Goal: Task Accomplishment & Management: Manage account settings

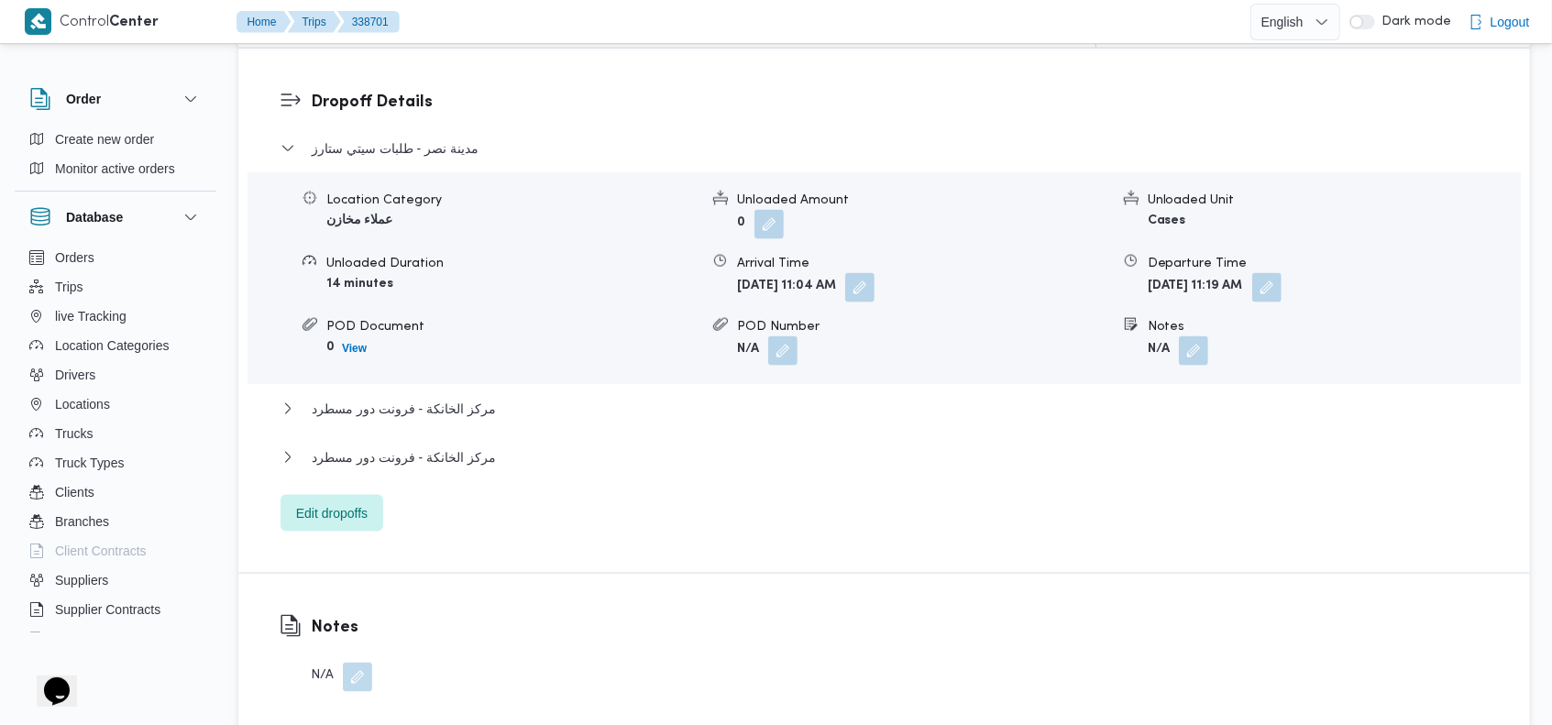
scroll to position [1612, 0]
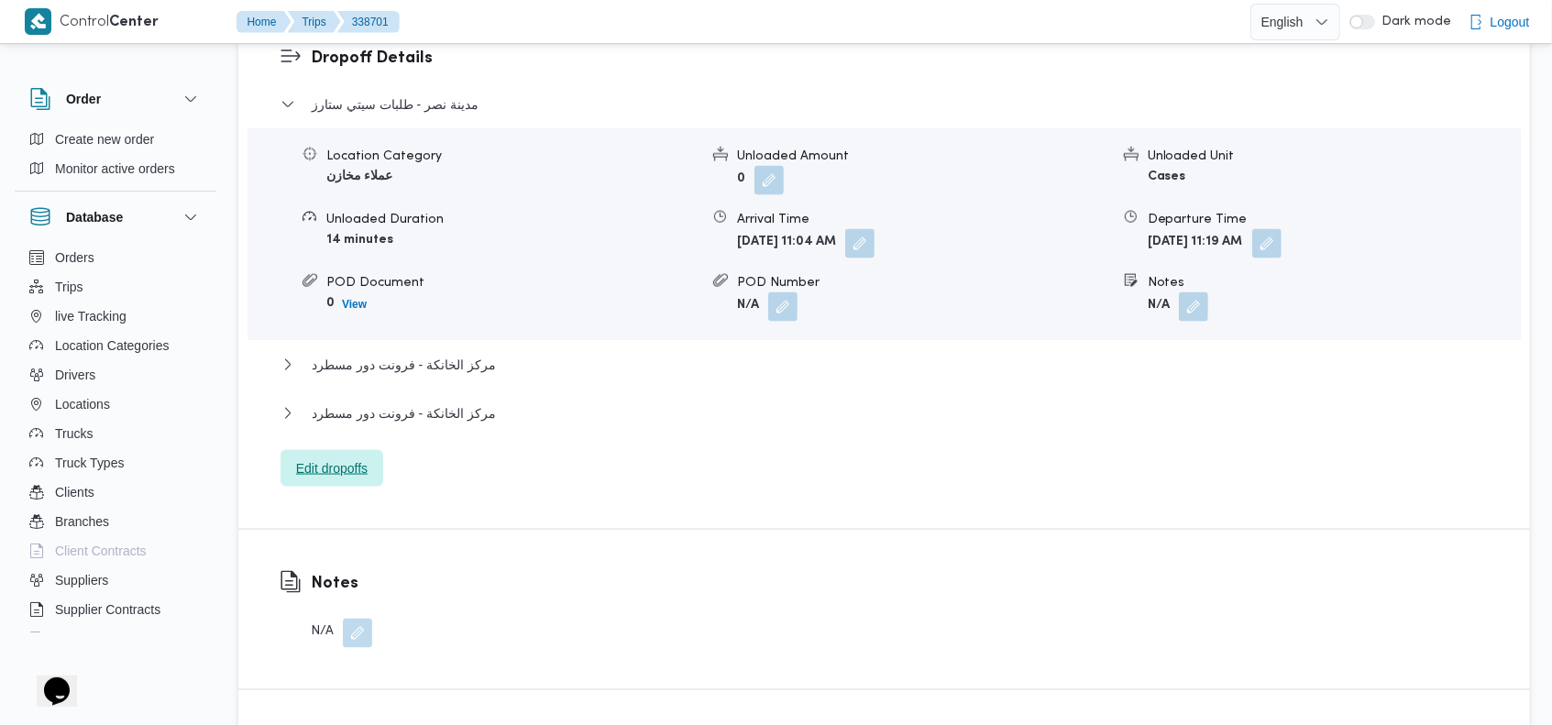
click at [344, 450] on span "Edit dropoffs" at bounding box center [332, 468] width 103 height 37
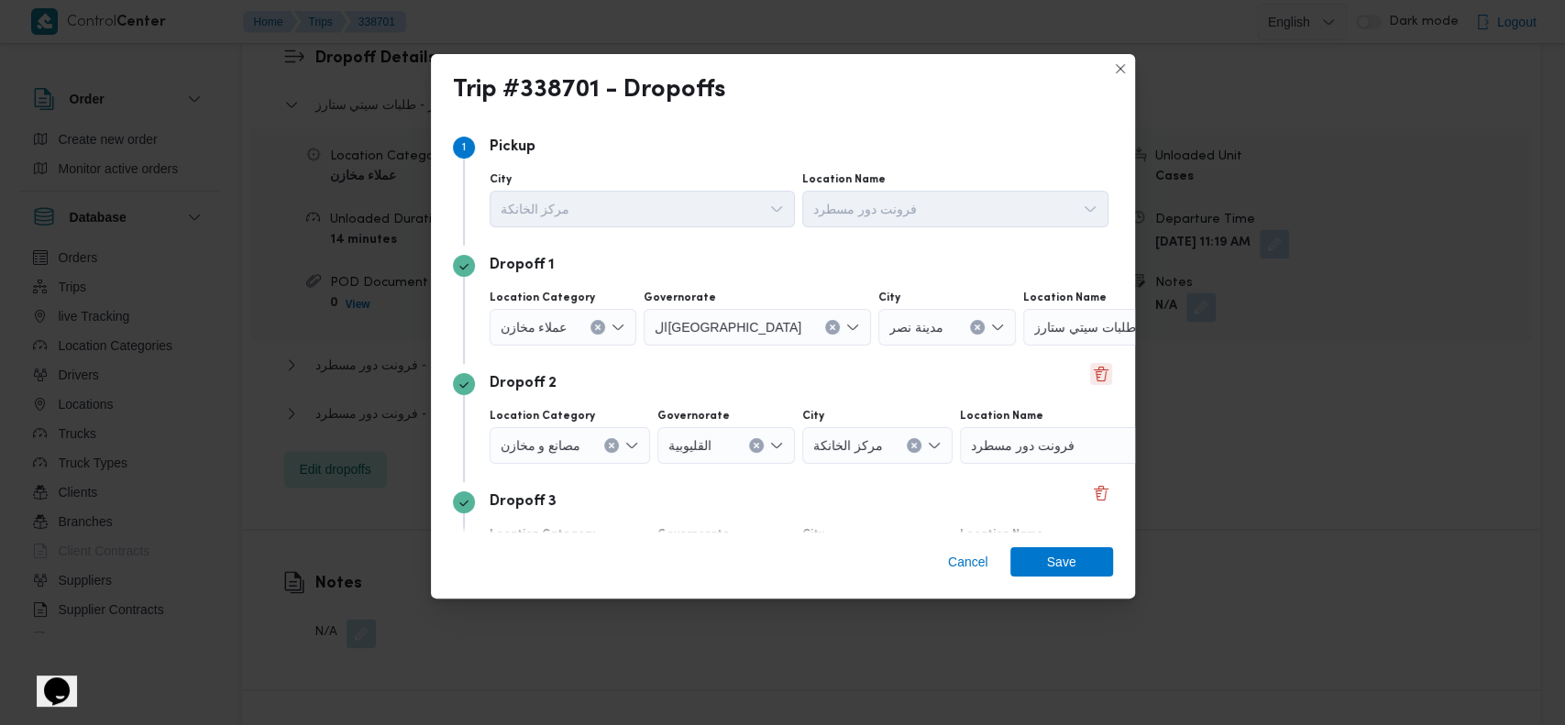
click at [1090, 373] on button "Delete" at bounding box center [1101, 374] width 22 height 22
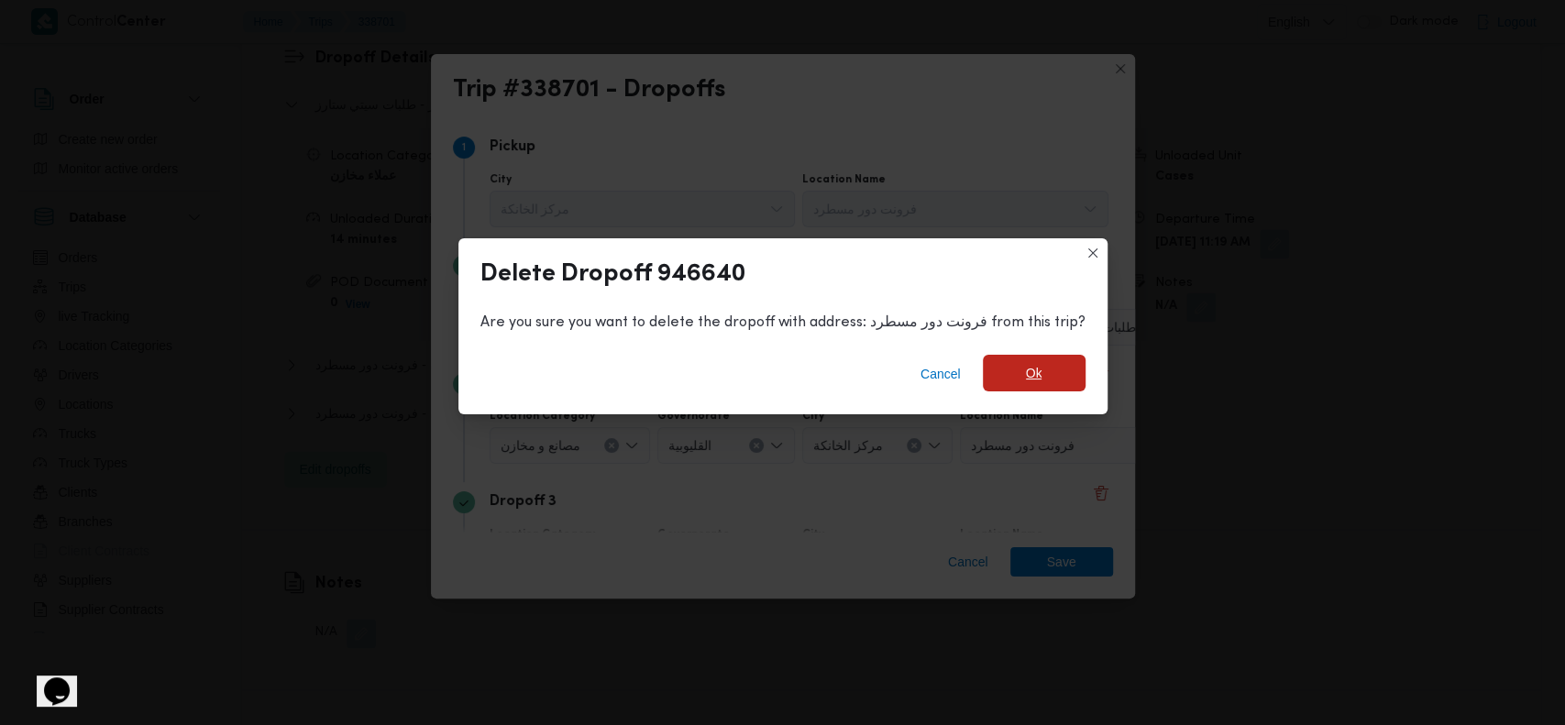
click at [1027, 372] on span "Ok" at bounding box center [1034, 373] width 17 height 22
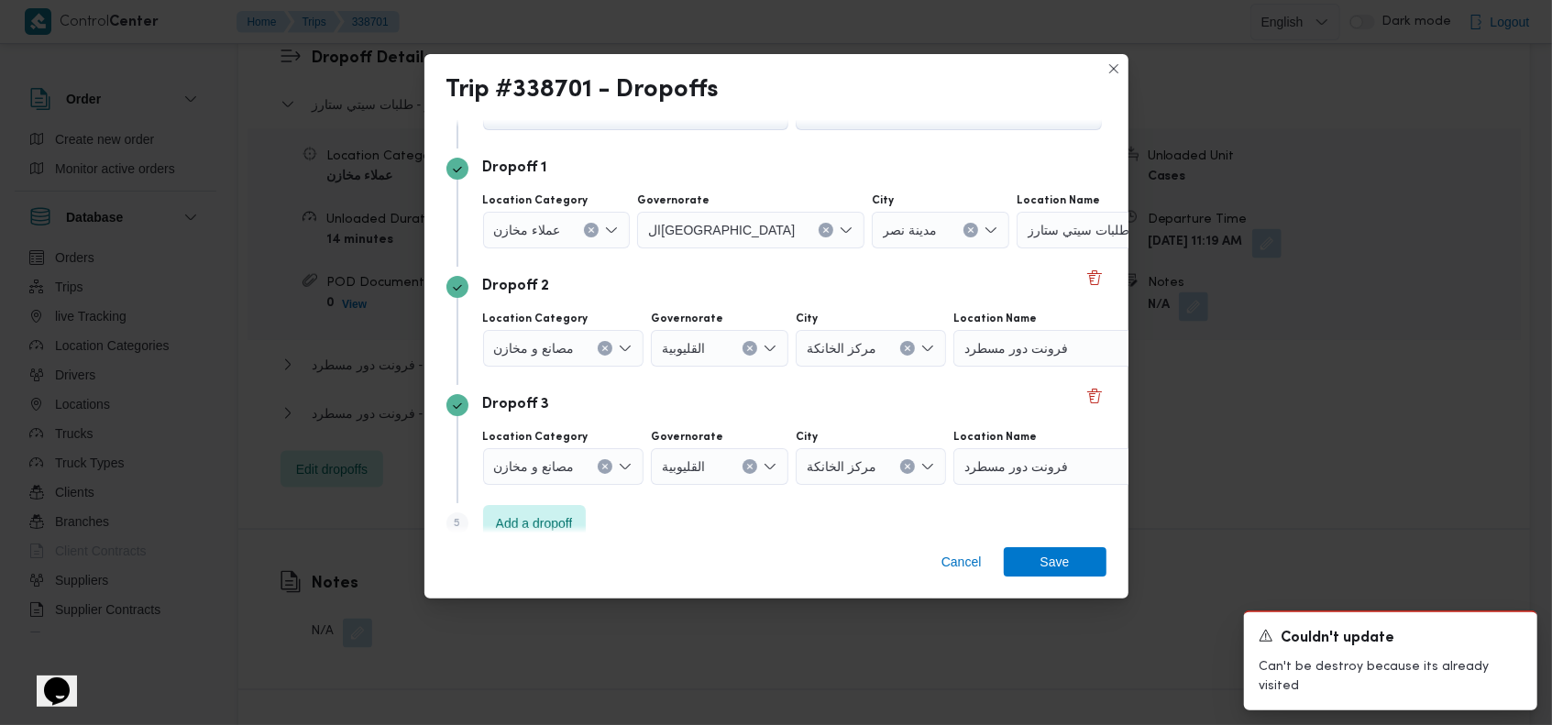
scroll to position [123, 0]
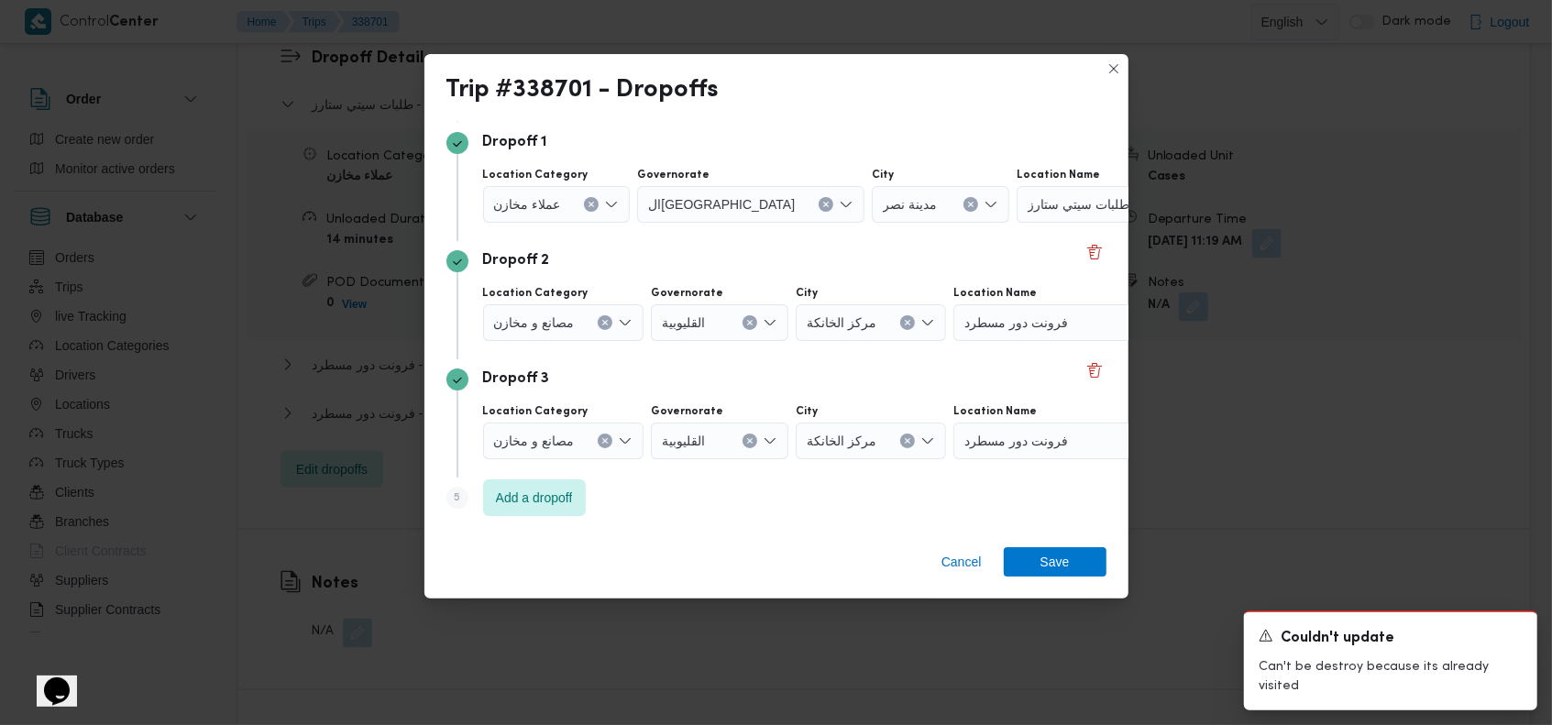
click at [1079, 382] on div "Dropoff 3" at bounding box center [777, 380] width 660 height 22
click at [1084, 370] on button "Delete" at bounding box center [1095, 370] width 22 height 22
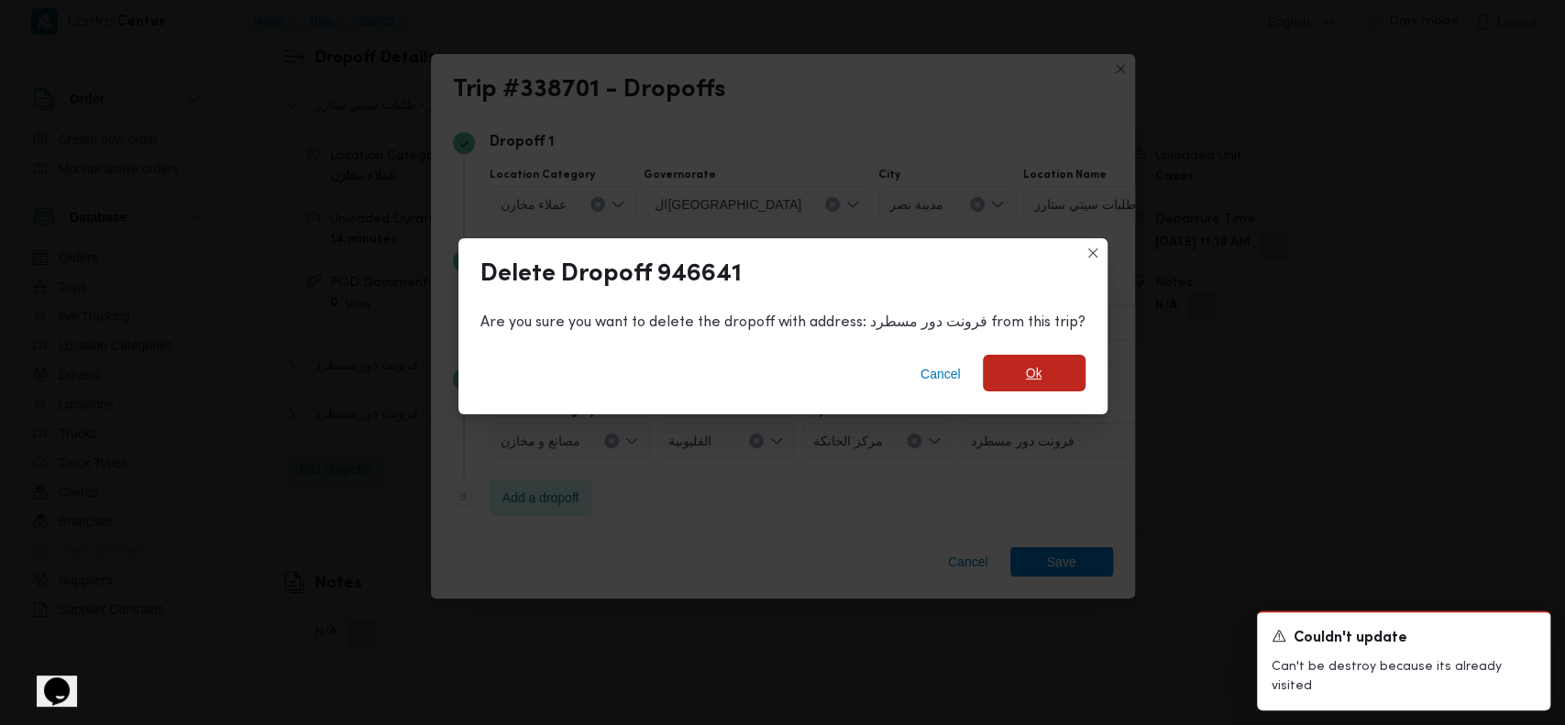
click at [1012, 378] on span "Ok" at bounding box center [1034, 373] width 103 height 37
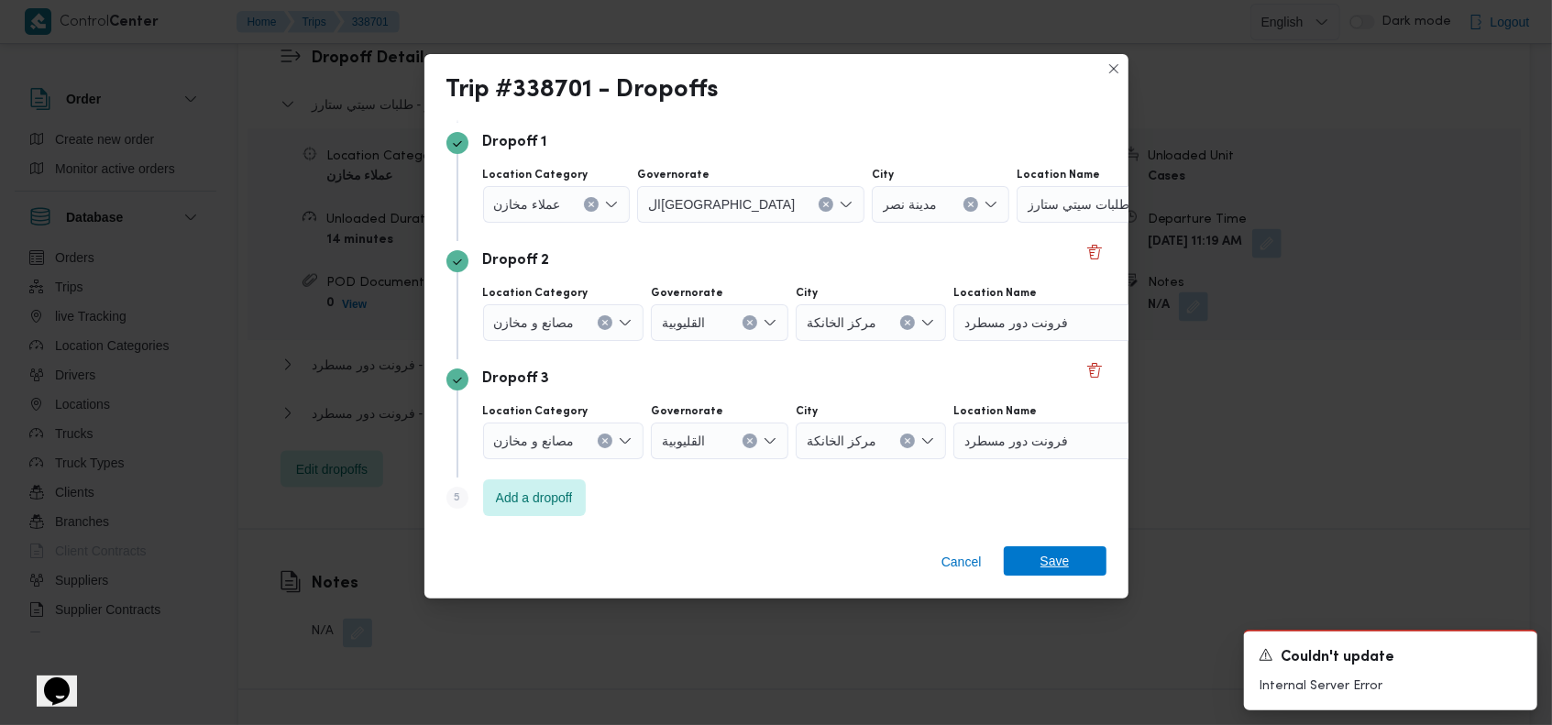
click at [1058, 564] on span "Save" at bounding box center [1055, 561] width 29 height 29
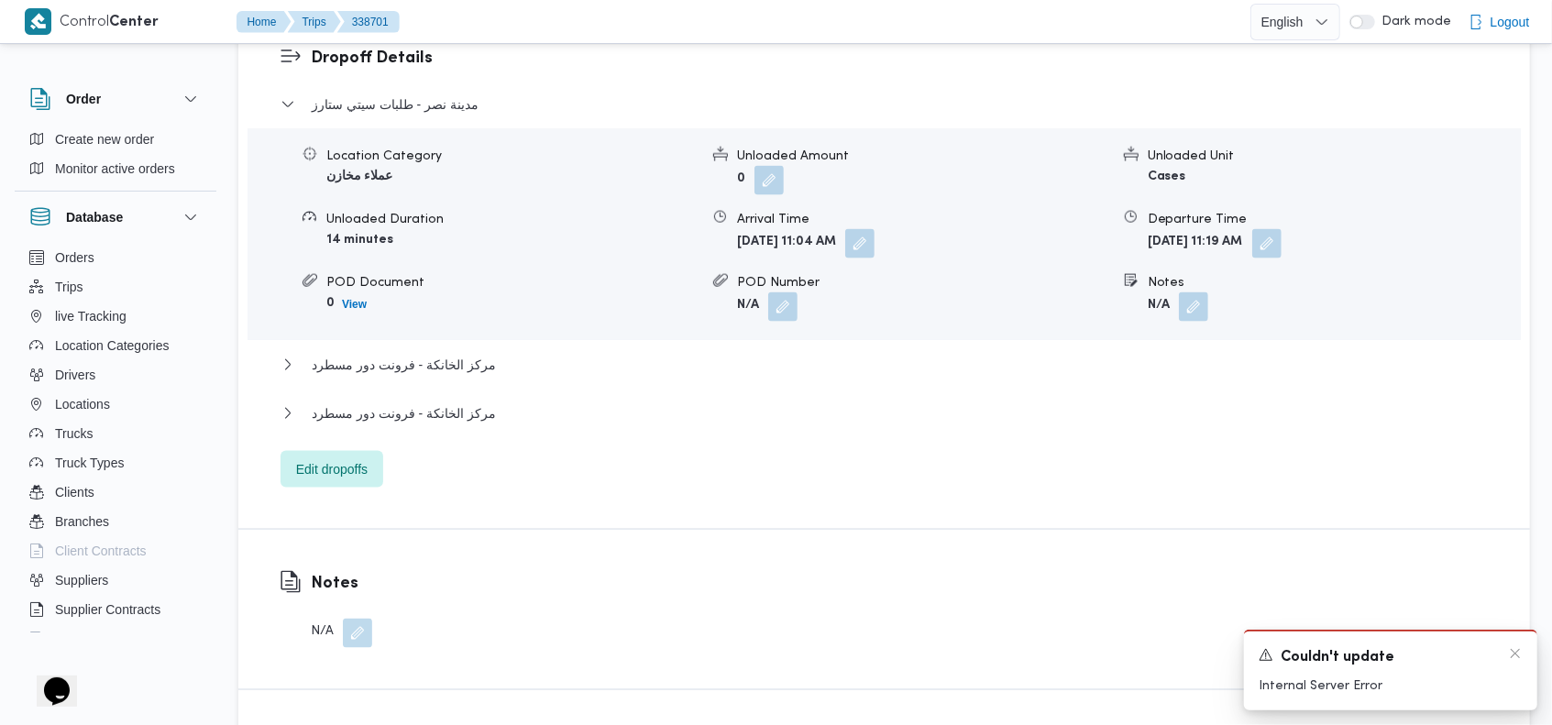
click at [1504, 651] on div "Couldn't update" at bounding box center [1391, 657] width 264 height 23
click at [449, 354] on span "مركز الخانكة - فرونت دور مسطرد" at bounding box center [404, 365] width 184 height 22
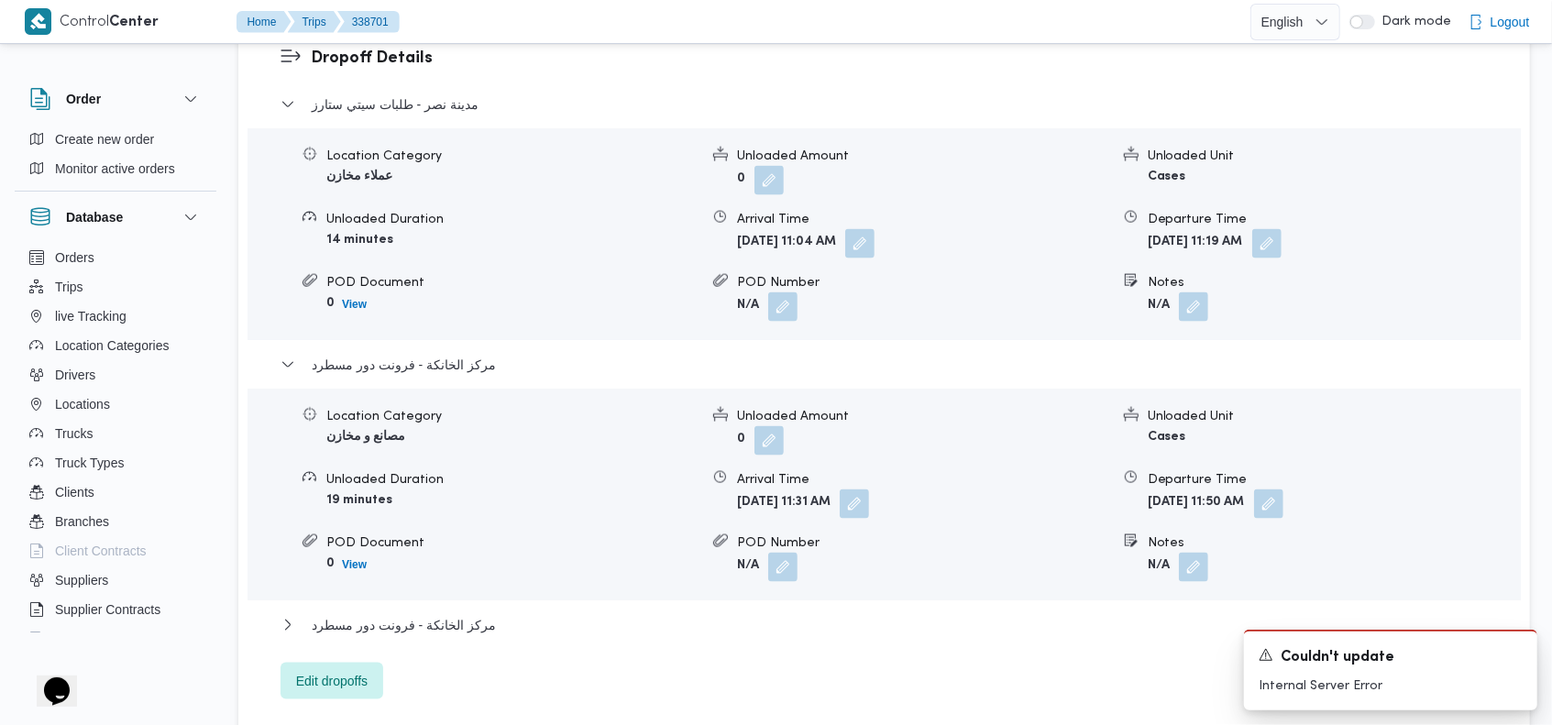
scroll to position [1739, 0]
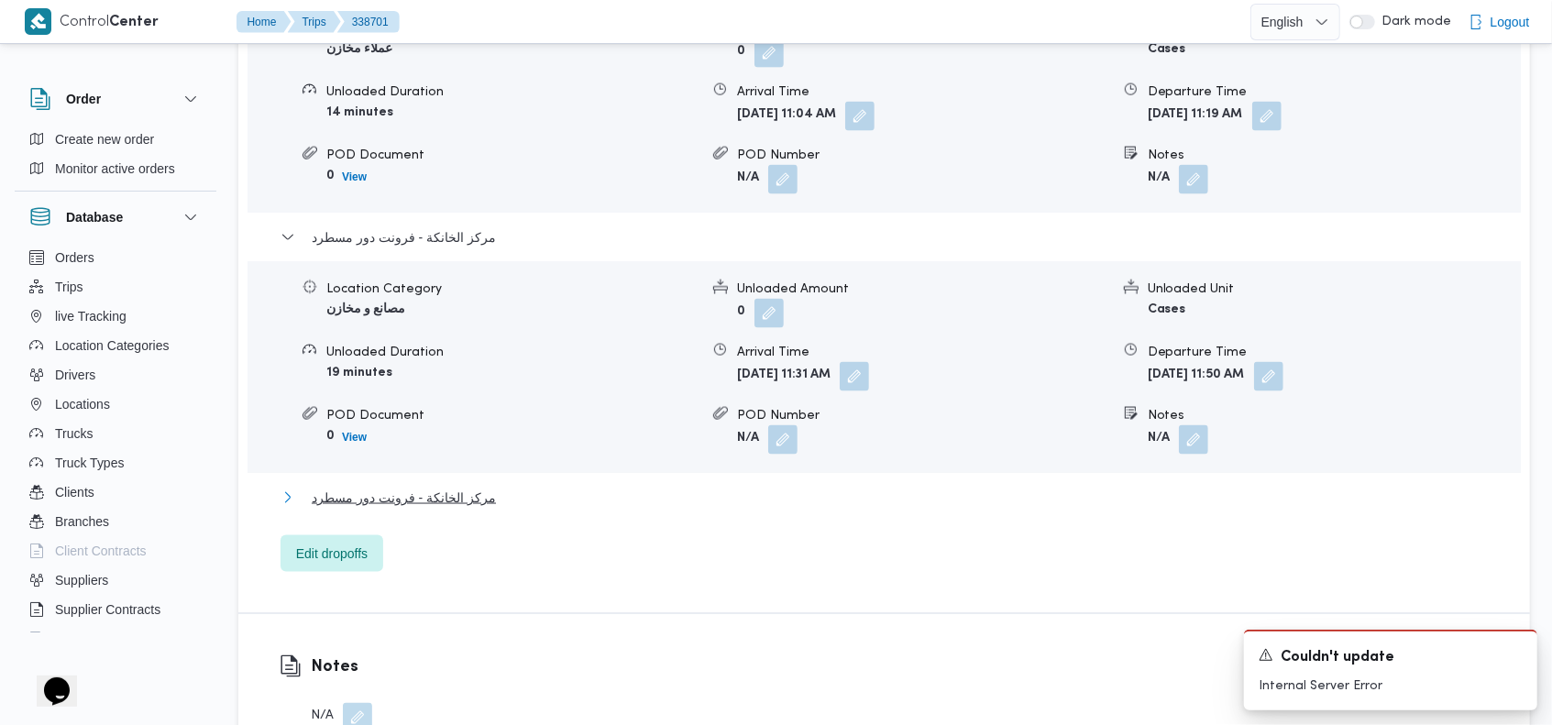
click at [455, 487] on span "مركز الخانكة - فرونت دور مسطرد" at bounding box center [404, 498] width 184 height 22
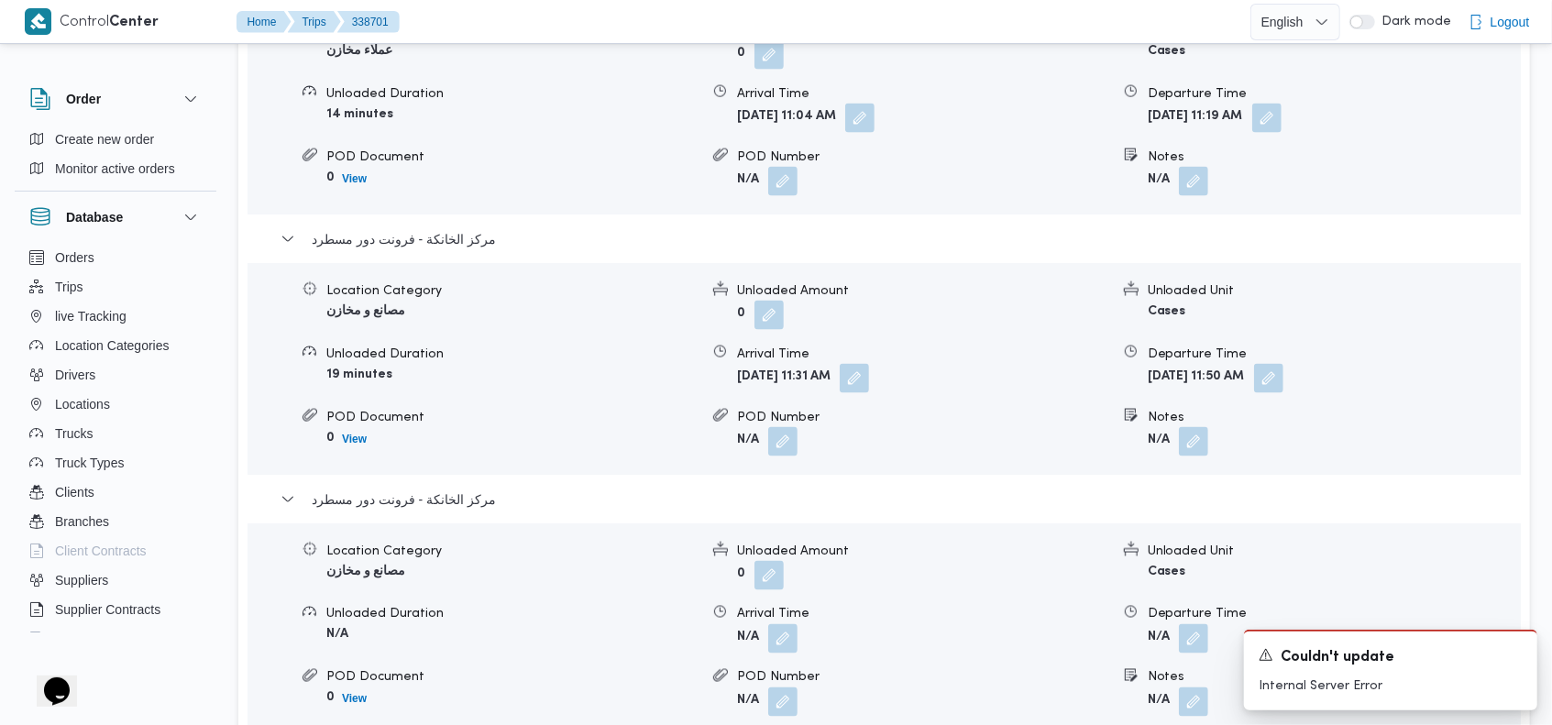
scroll to position [1732, 0]
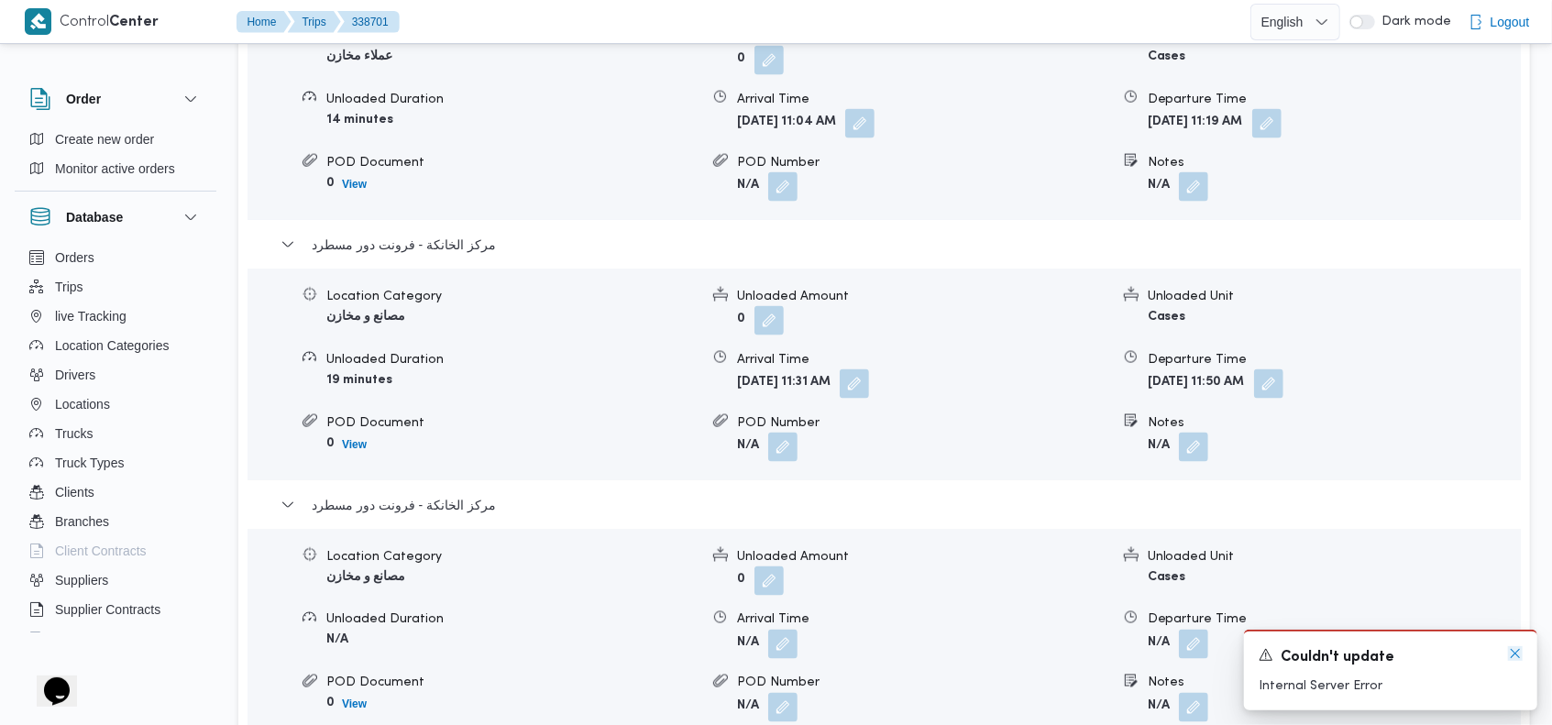
click at [1518, 651] on icon "Dismiss toast" at bounding box center [1515, 653] width 9 height 9
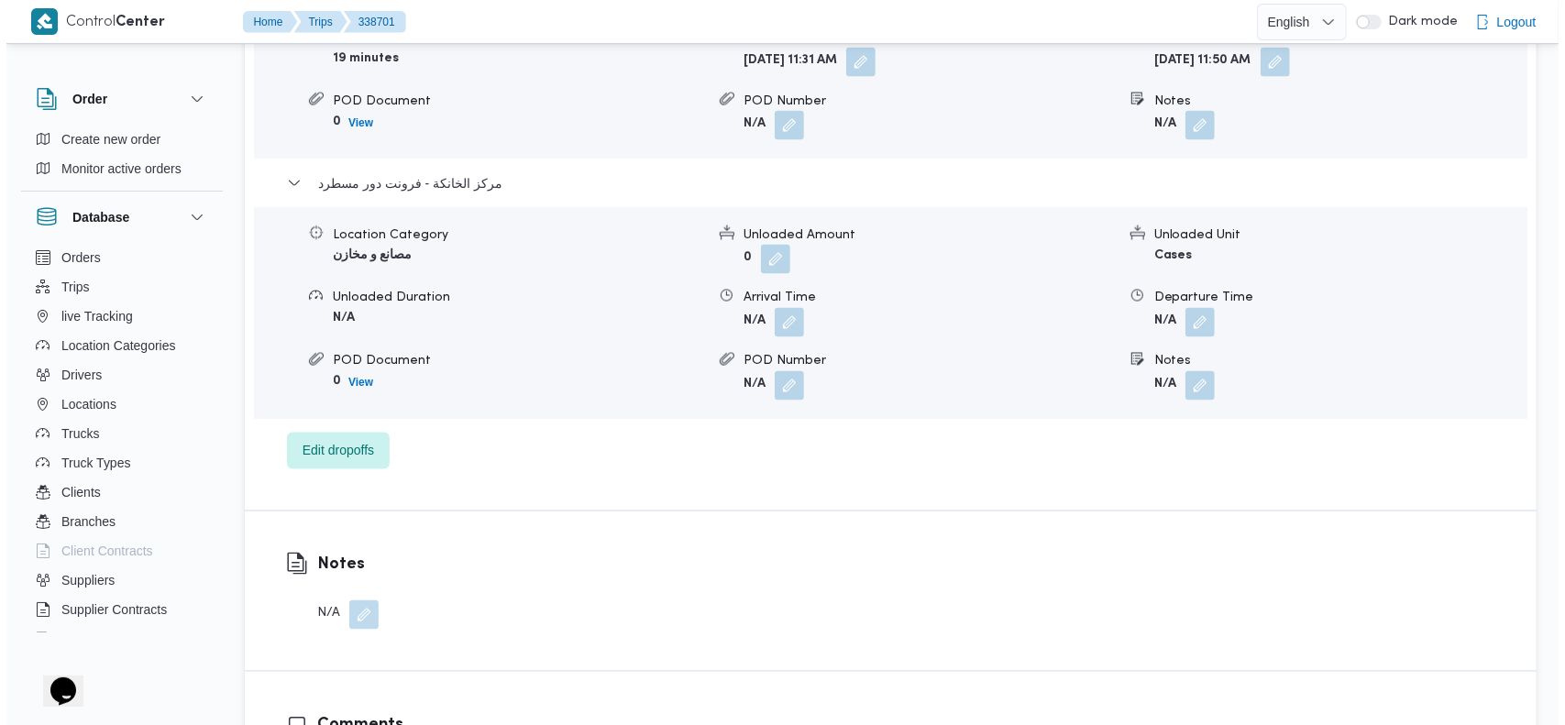
scroll to position [2096, 0]
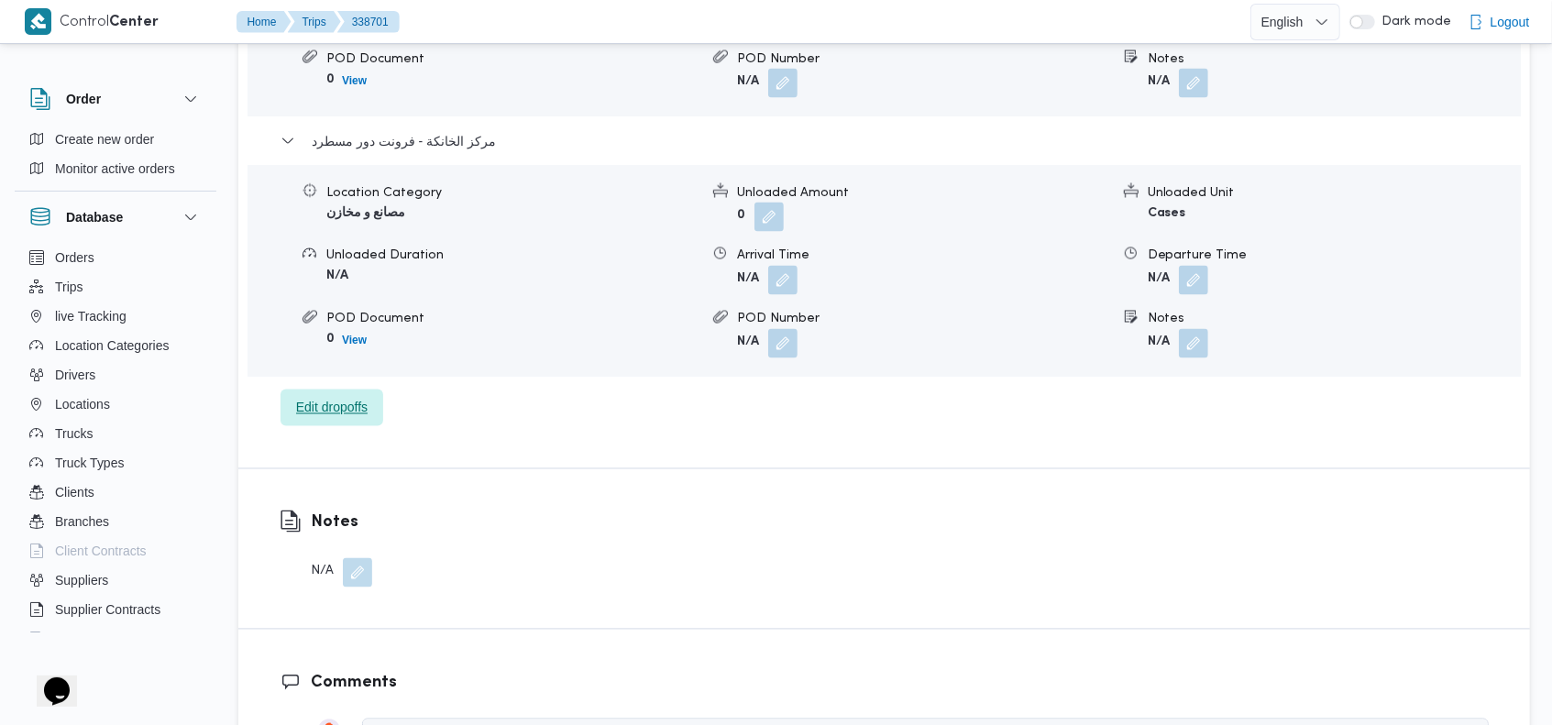
click at [361, 390] on span "Edit dropoffs" at bounding box center [332, 408] width 103 height 37
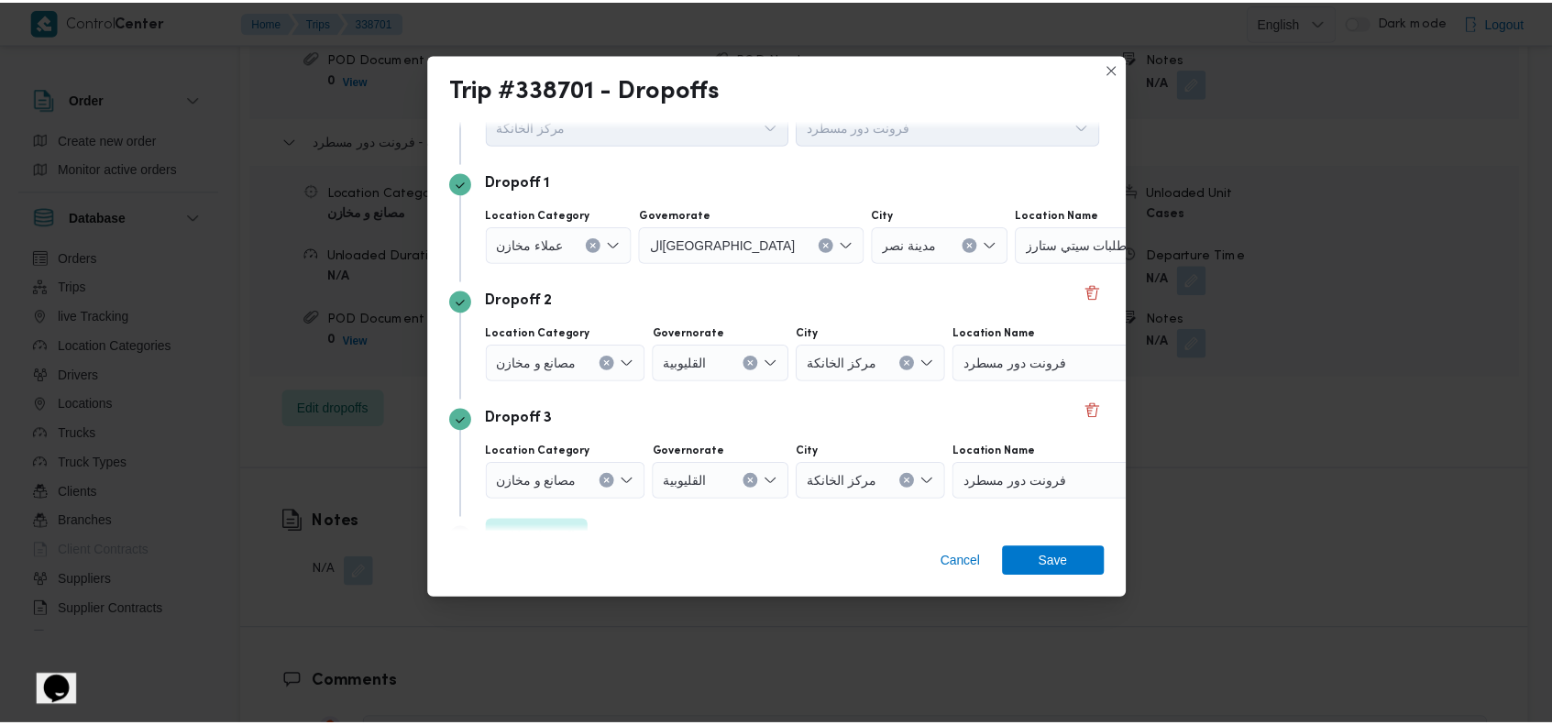
scroll to position [123, 0]
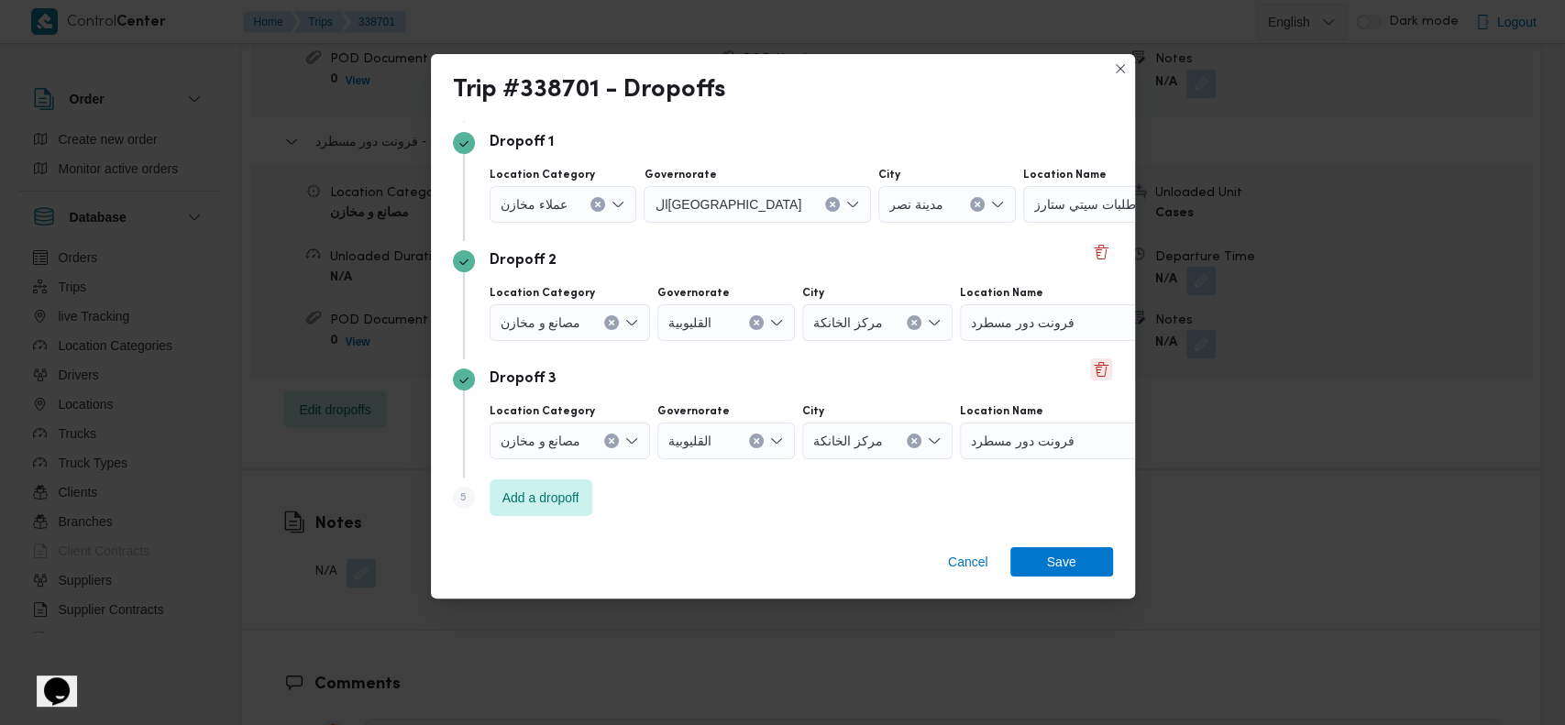
click at [1090, 370] on button "Delete" at bounding box center [1101, 370] width 22 height 22
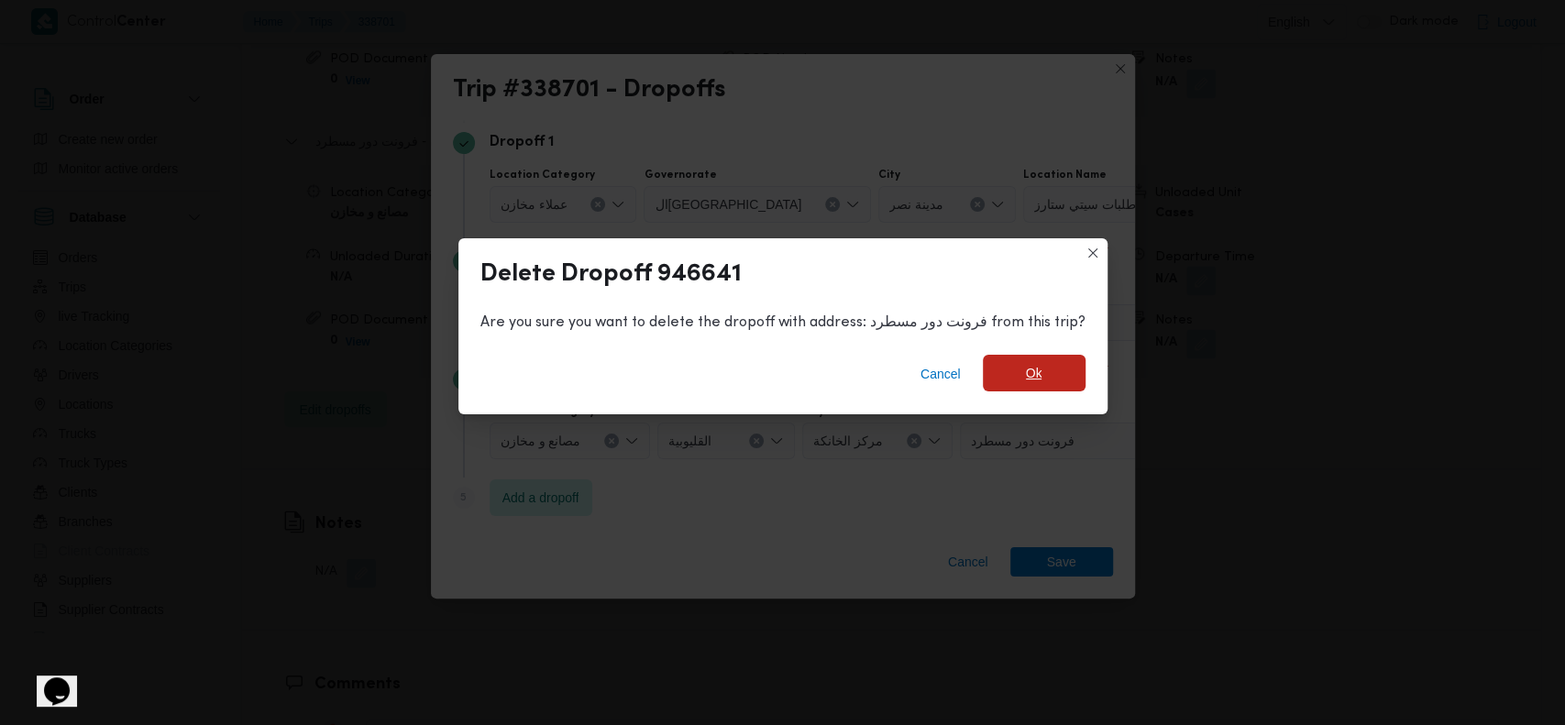
click at [1046, 375] on span "Ok" at bounding box center [1034, 373] width 103 height 37
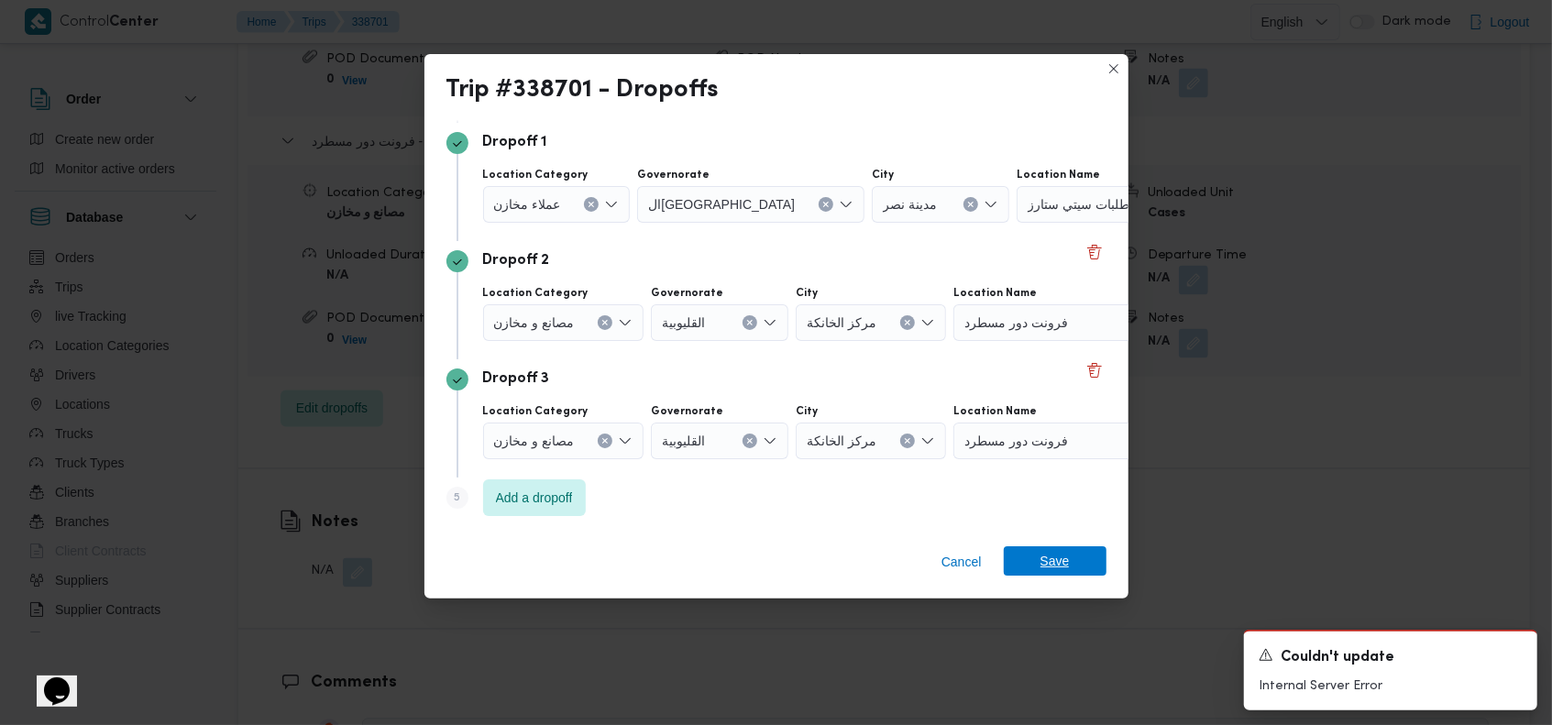
click at [1022, 567] on span "Save" at bounding box center [1055, 561] width 103 height 29
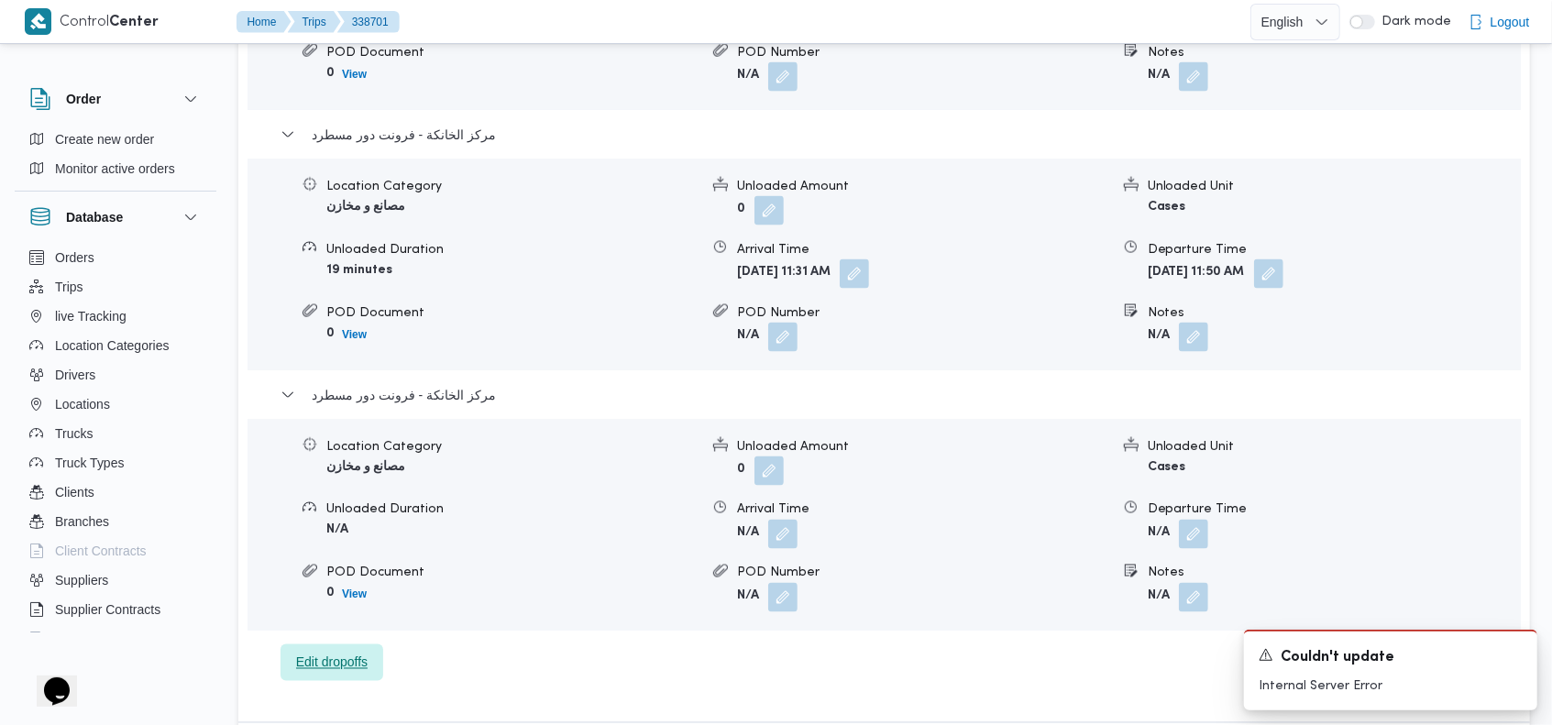
scroll to position [1819, 0]
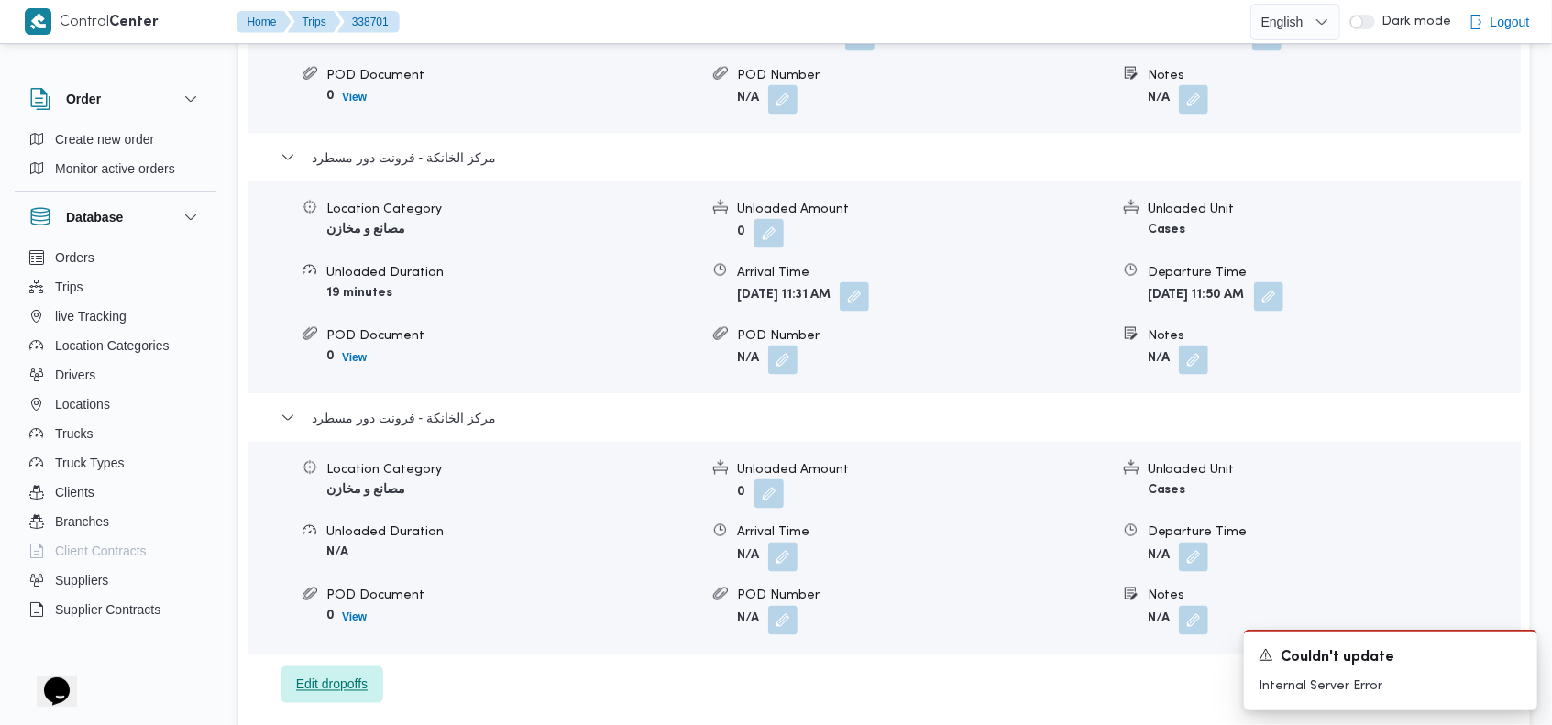
click at [348, 674] on span "Edit dropoffs" at bounding box center [332, 685] width 72 height 22
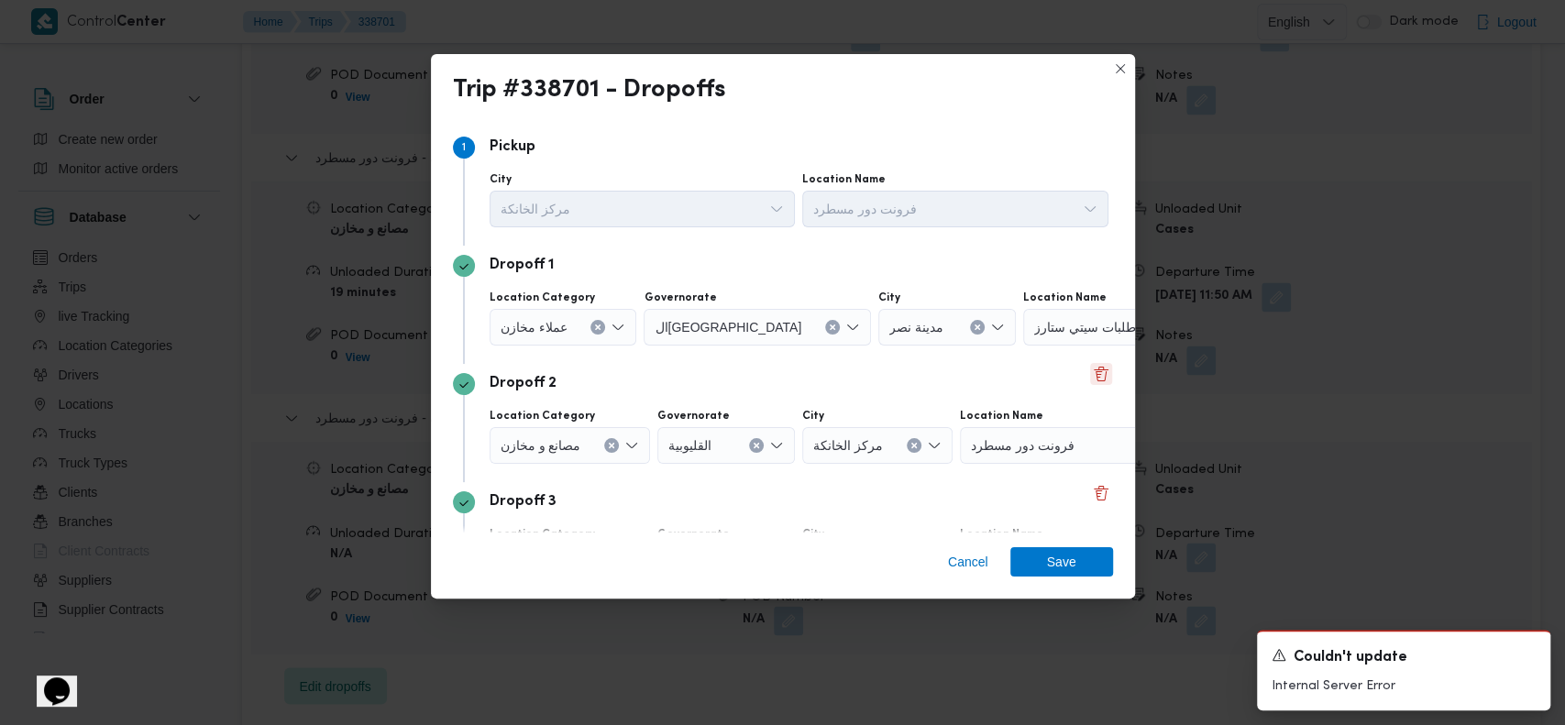
click at [1091, 373] on button "Delete" at bounding box center [1101, 374] width 22 height 22
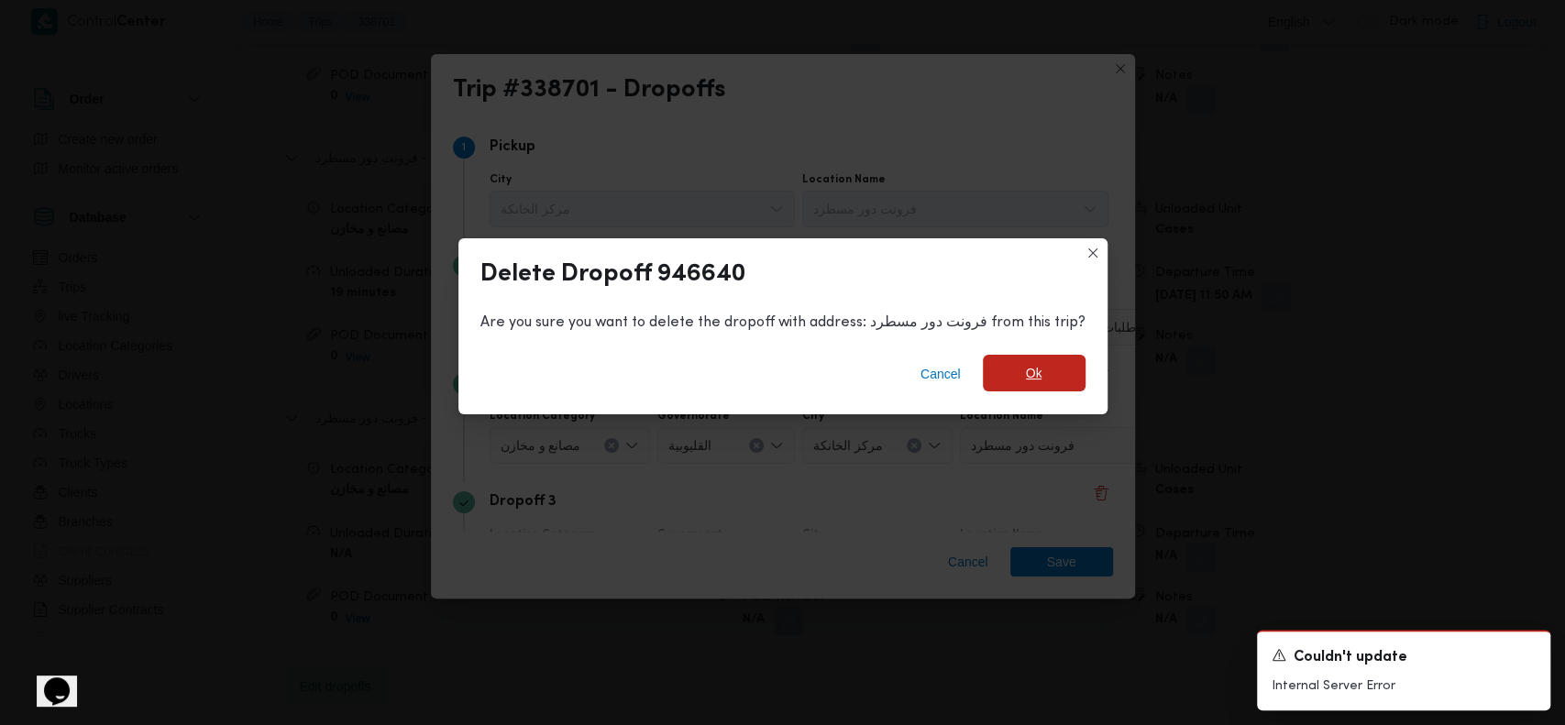
click at [1002, 372] on span "Ok" at bounding box center [1034, 373] width 103 height 37
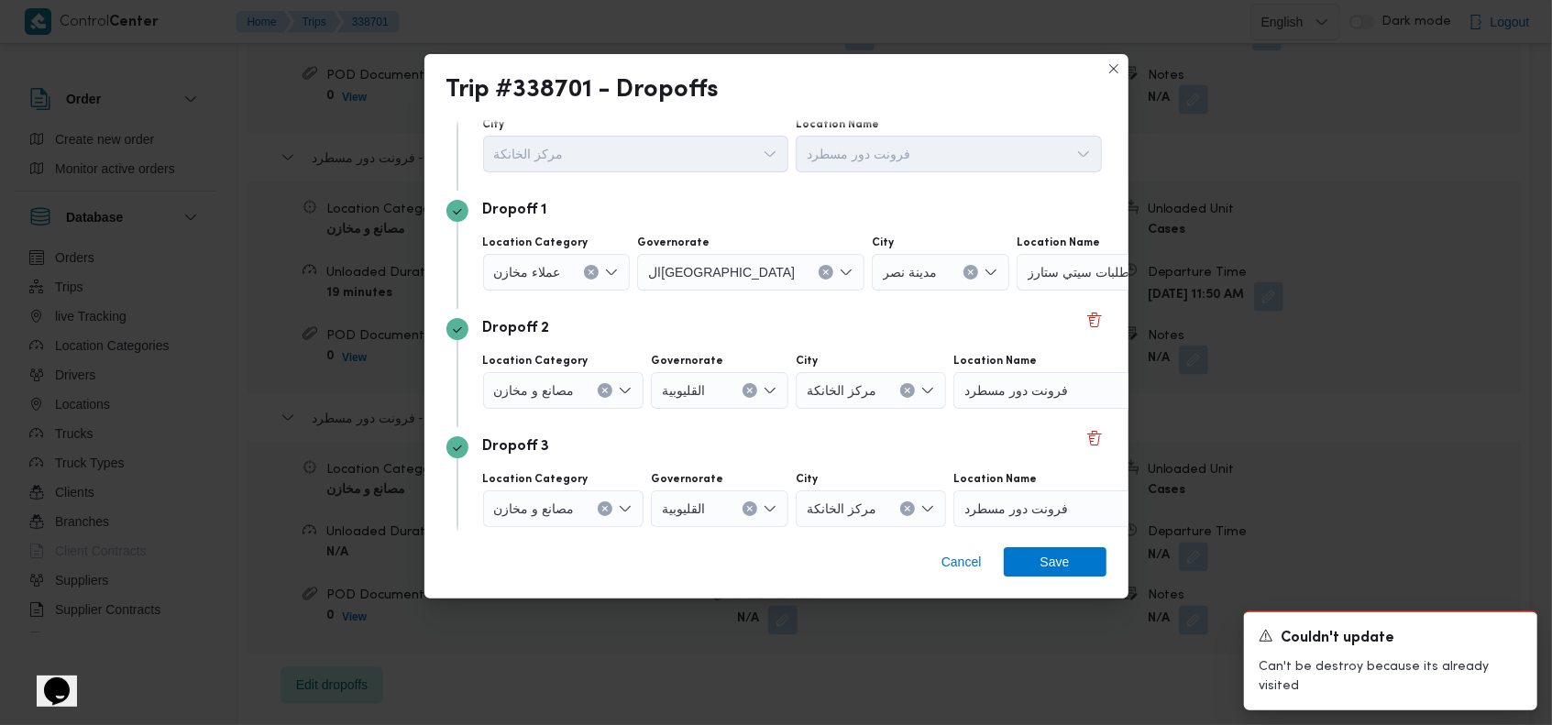
scroll to position [123, 0]
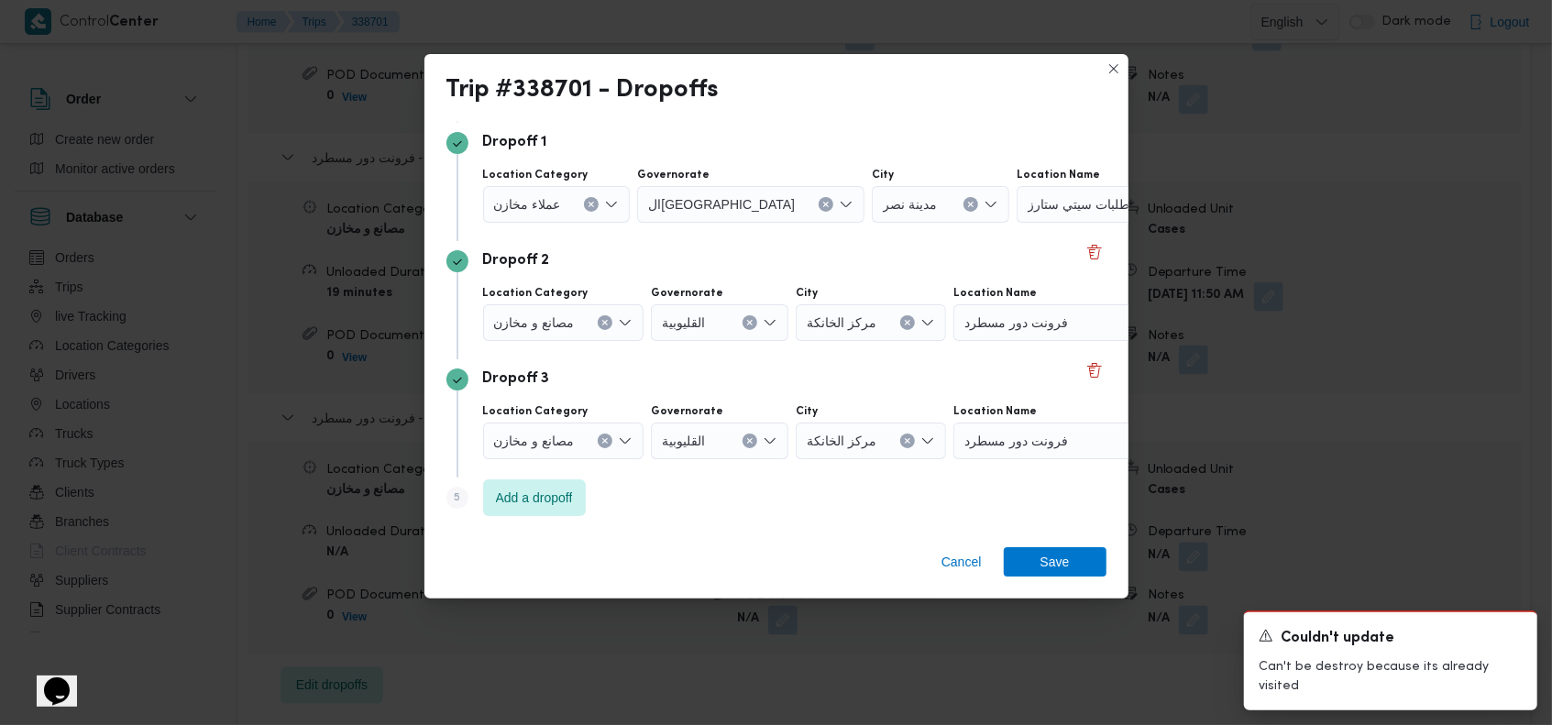
click at [602, 441] on icon "Clear input" at bounding box center [605, 440] width 7 height 7
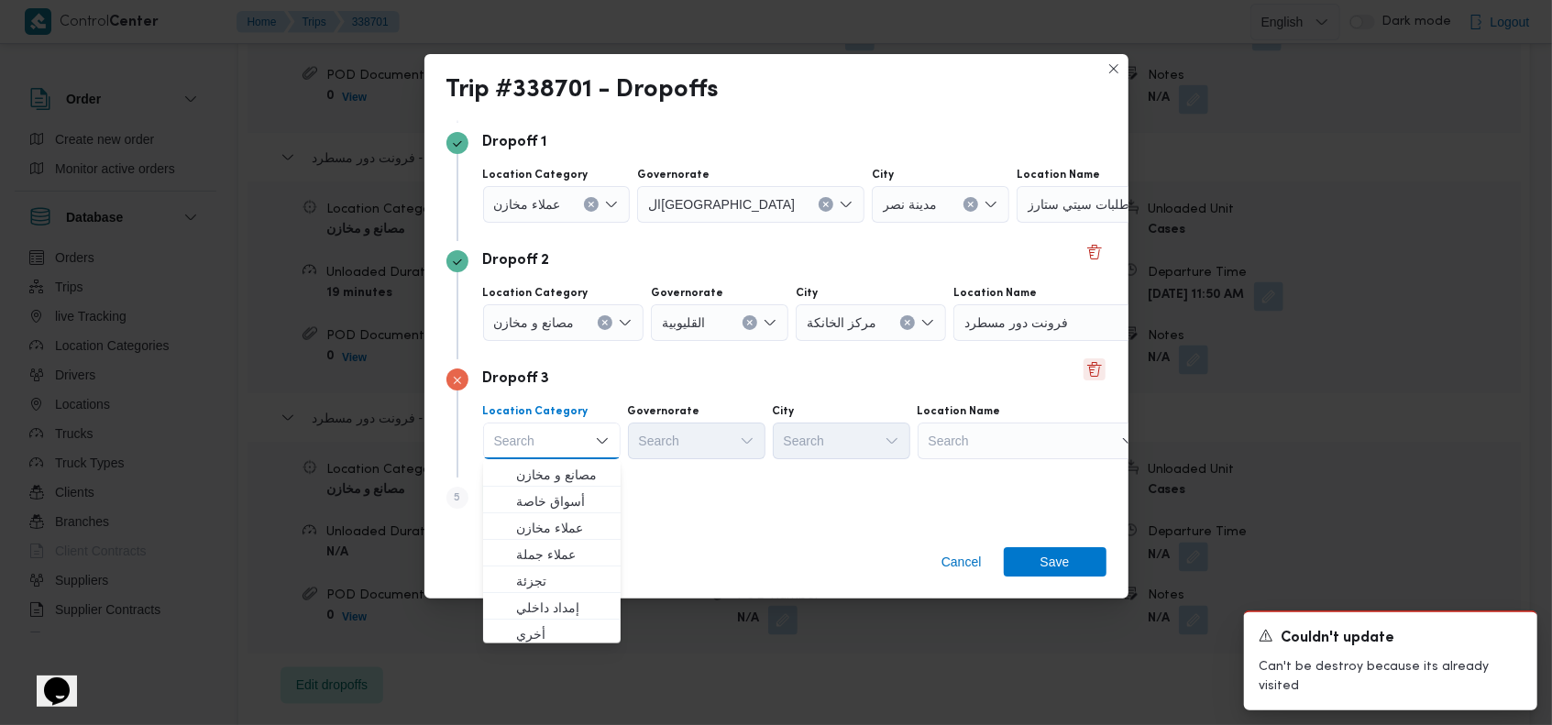
click at [1086, 361] on button "Delete" at bounding box center [1095, 370] width 22 height 22
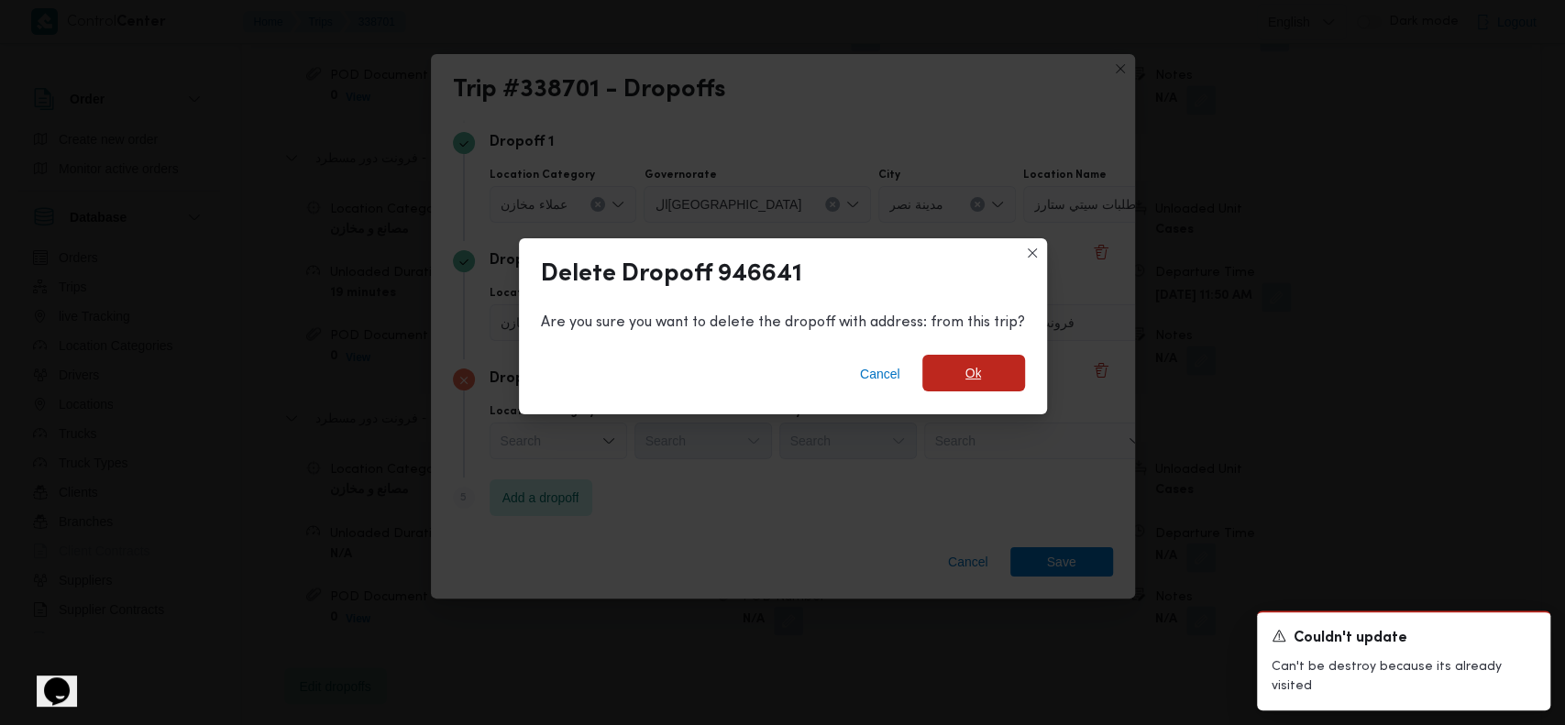
click at [969, 372] on span "Ok" at bounding box center [974, 373] width 17 height 22
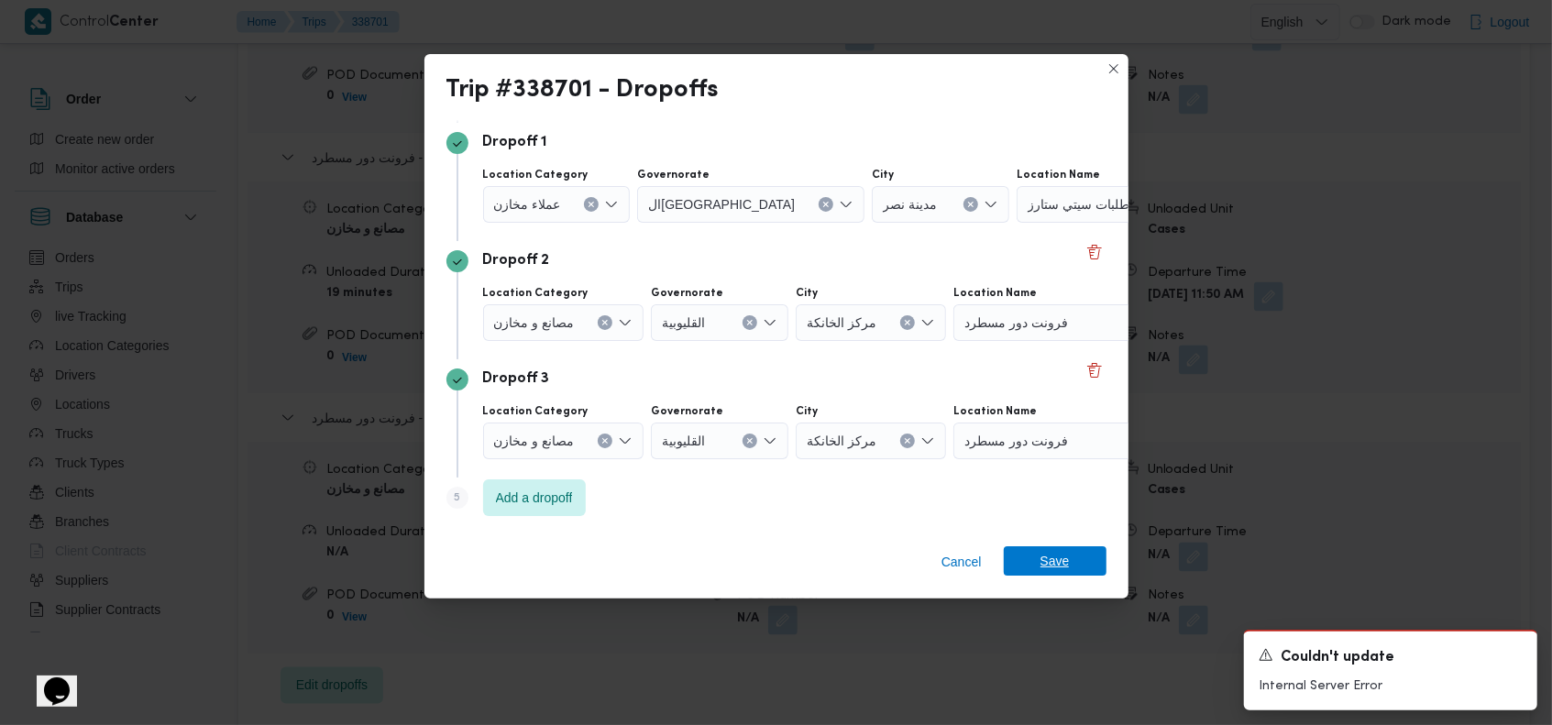
click at [1041, 559] on span "Save" at bounding box center [1055, 561] width 29 height 29
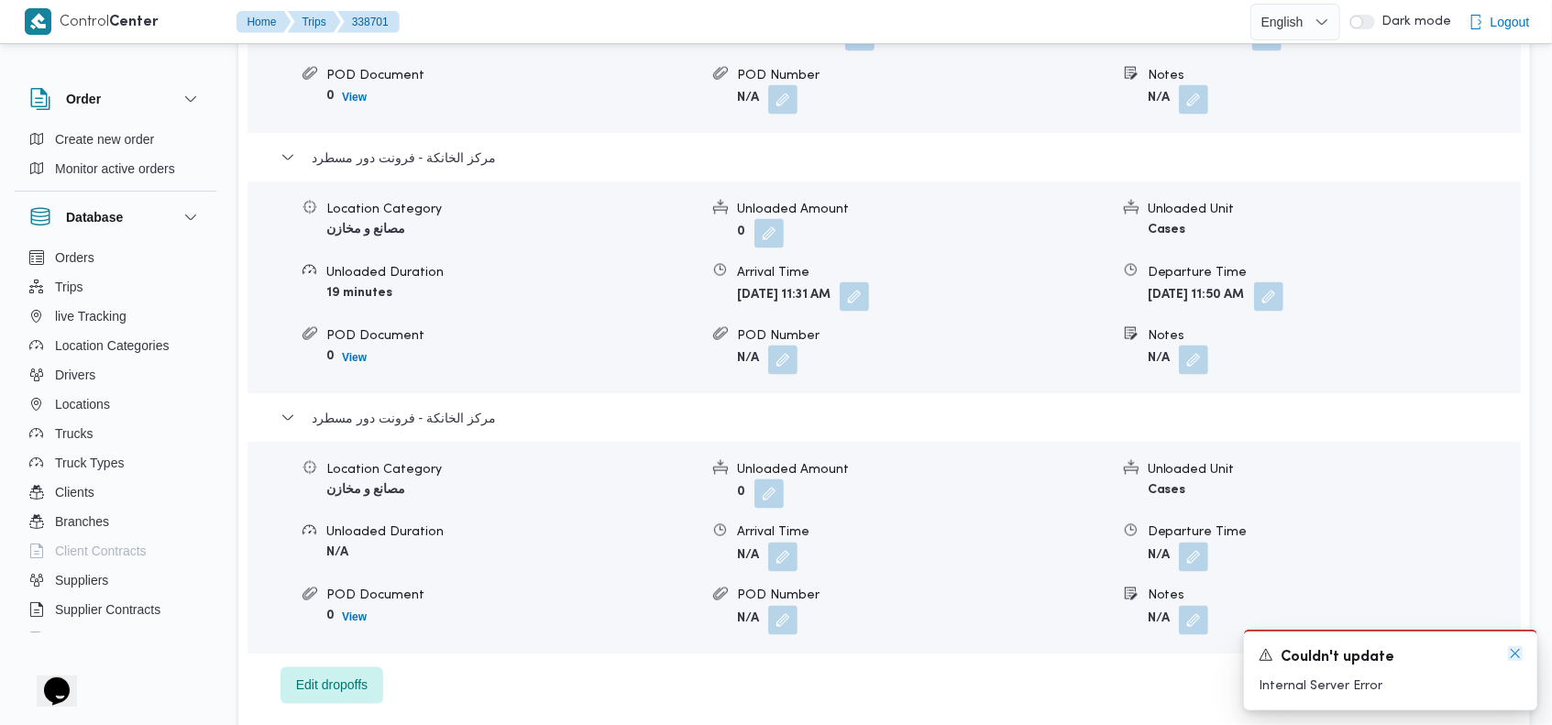
click at [1520, 655] on icon "Dismiss toast" at bounding box center [1515, 653] width 15 height 15
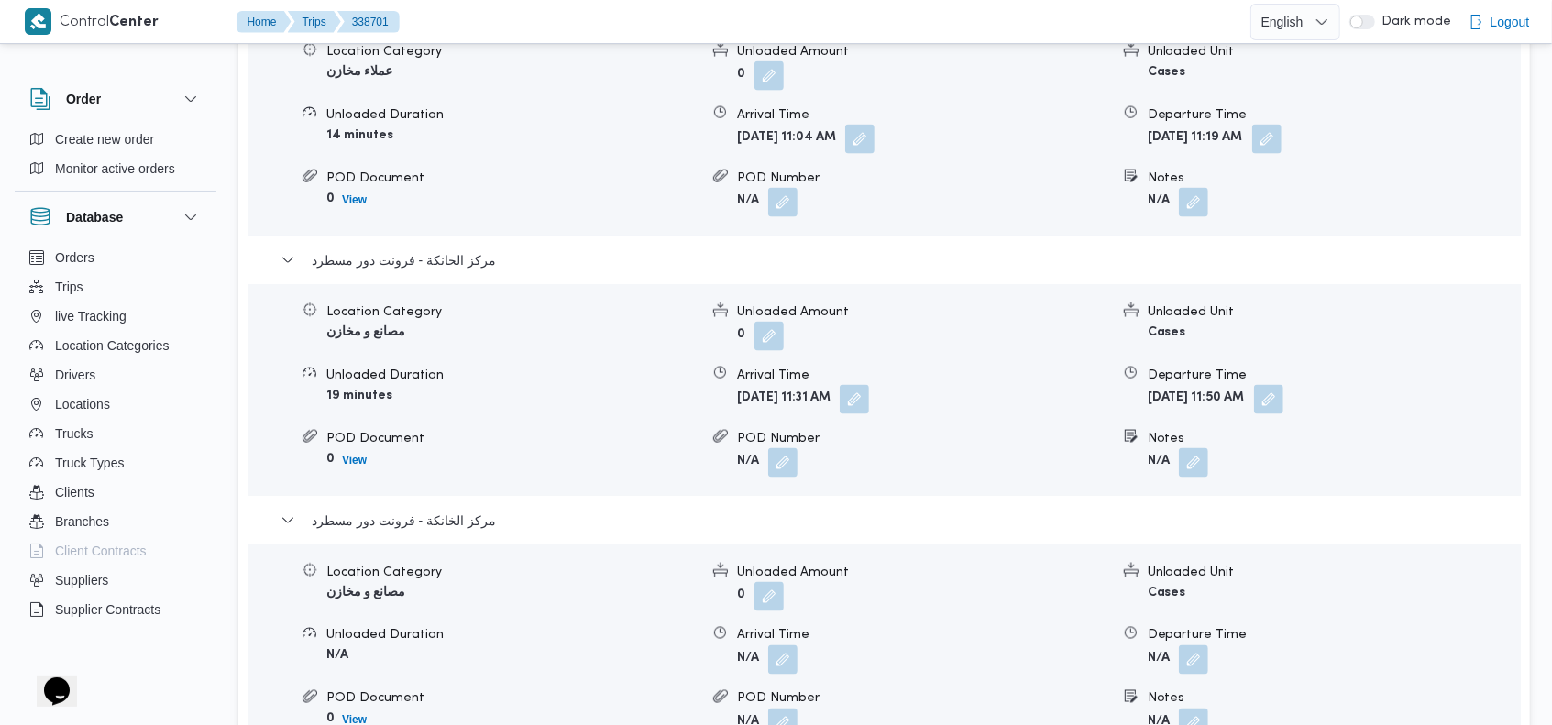
scroll to position [1698, 0]
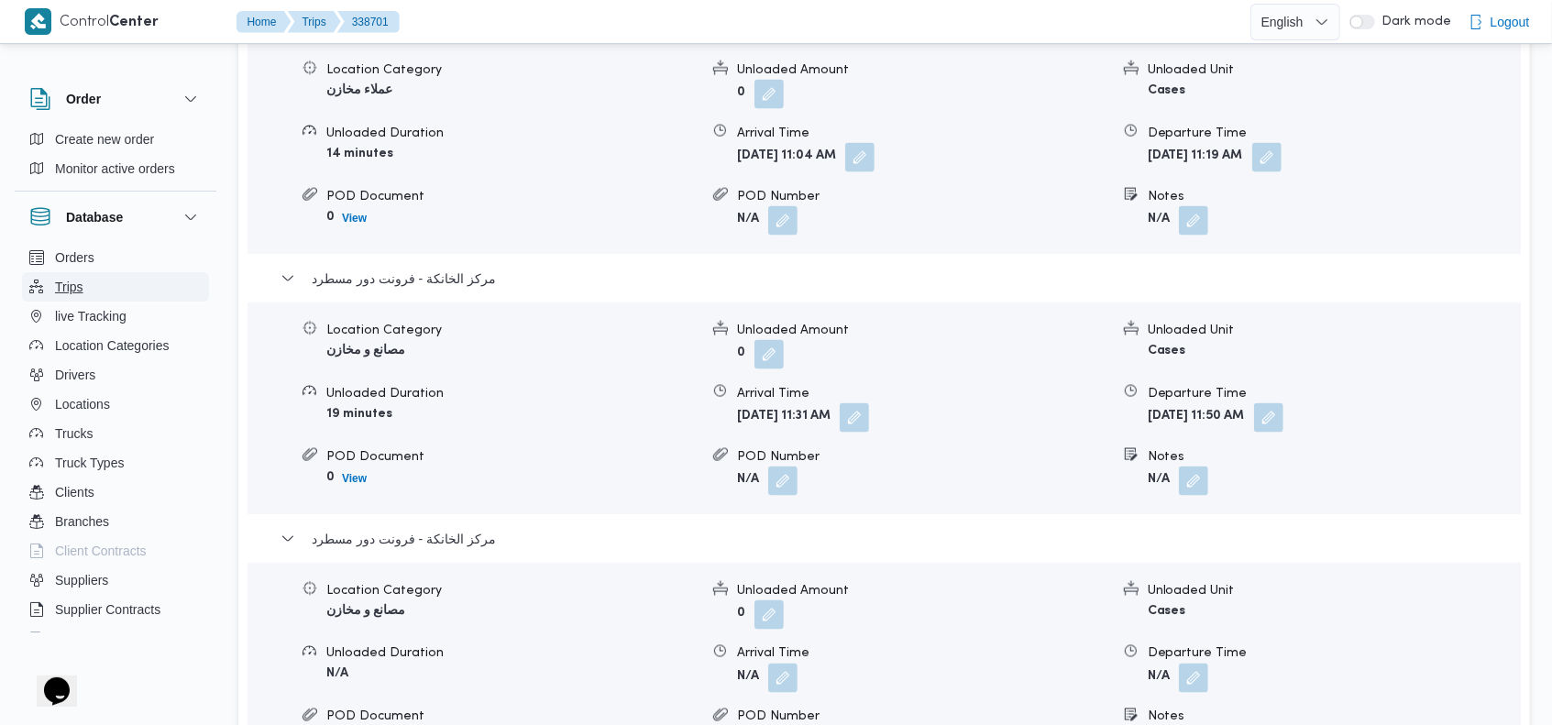
click at [82, 295] on span "Trips" at bounding box center [69, 287] width 28 height 22
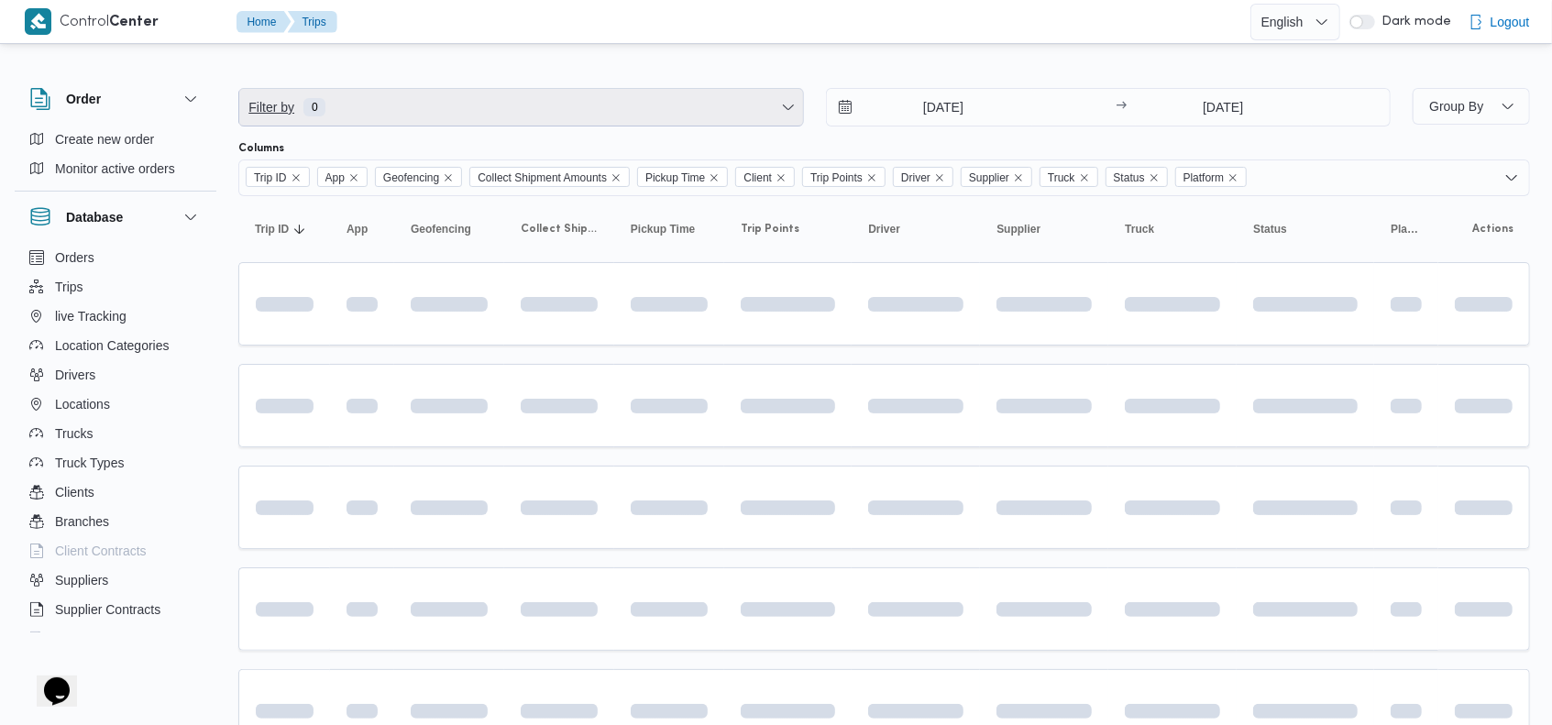
click at [480, 92] on span "Filter by 0" at bounding box center [521, 107] width 564 height 37
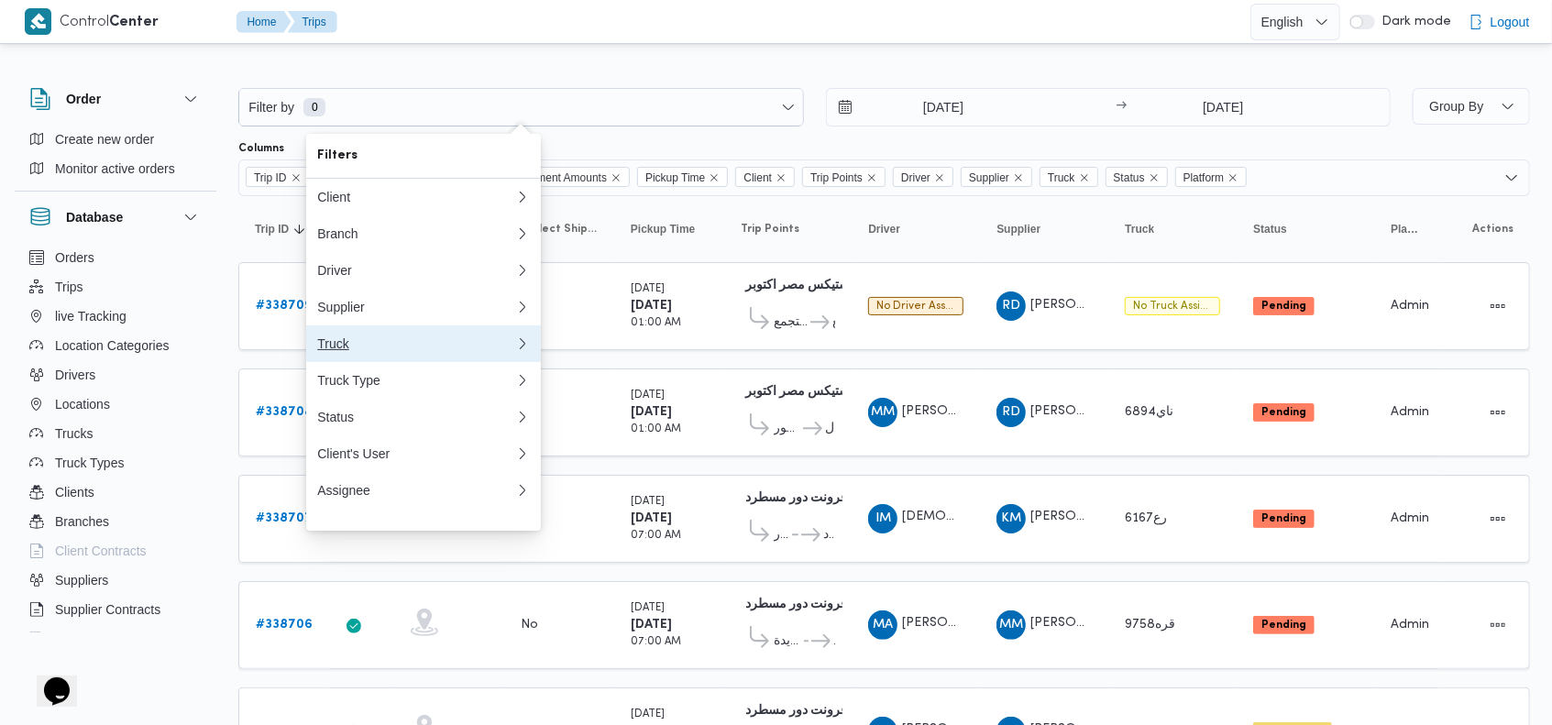
click at [367, 350] on div "Truck" at bounding box center [416, 344] width 198 height 15
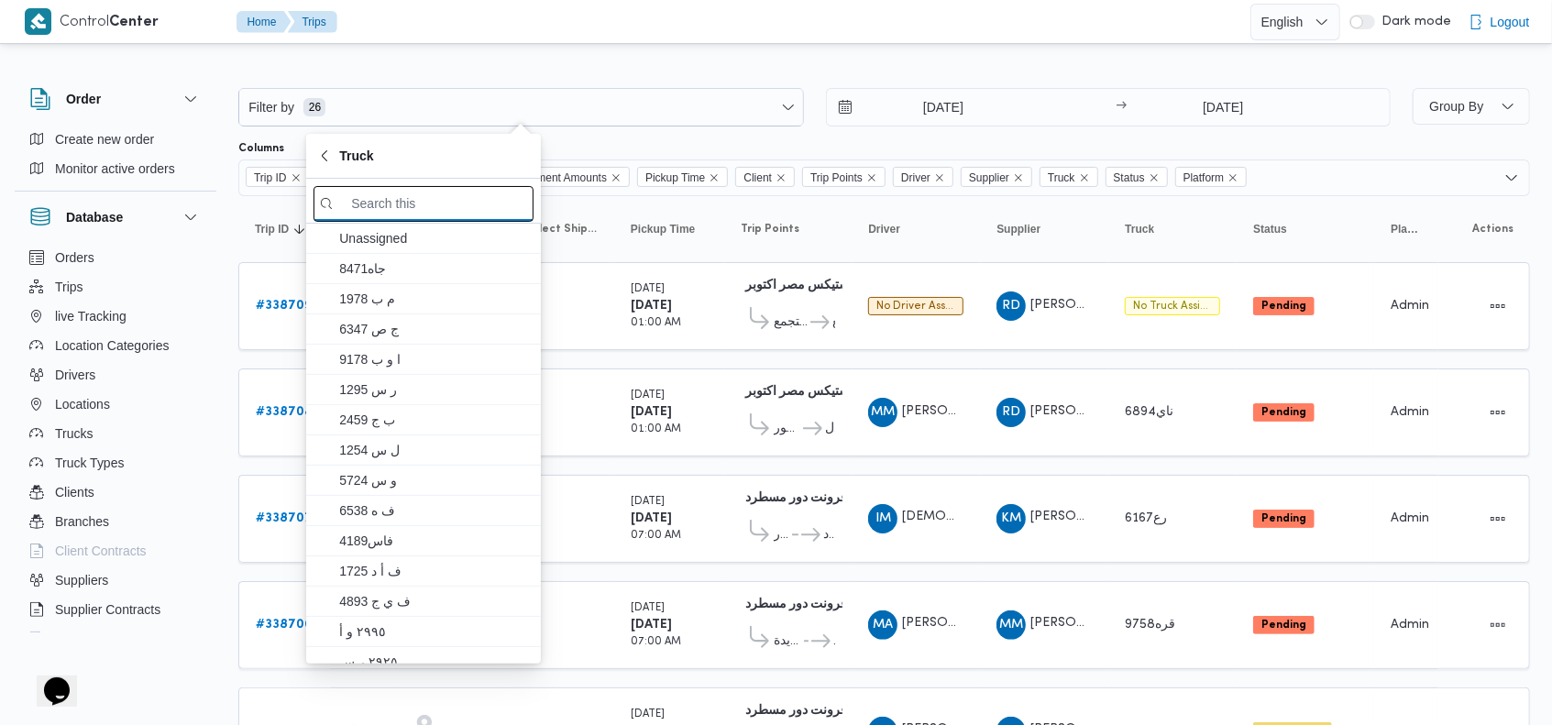
click at [425, 202] on input "search filters" at bounding box center [424, 204] width 220 height 36
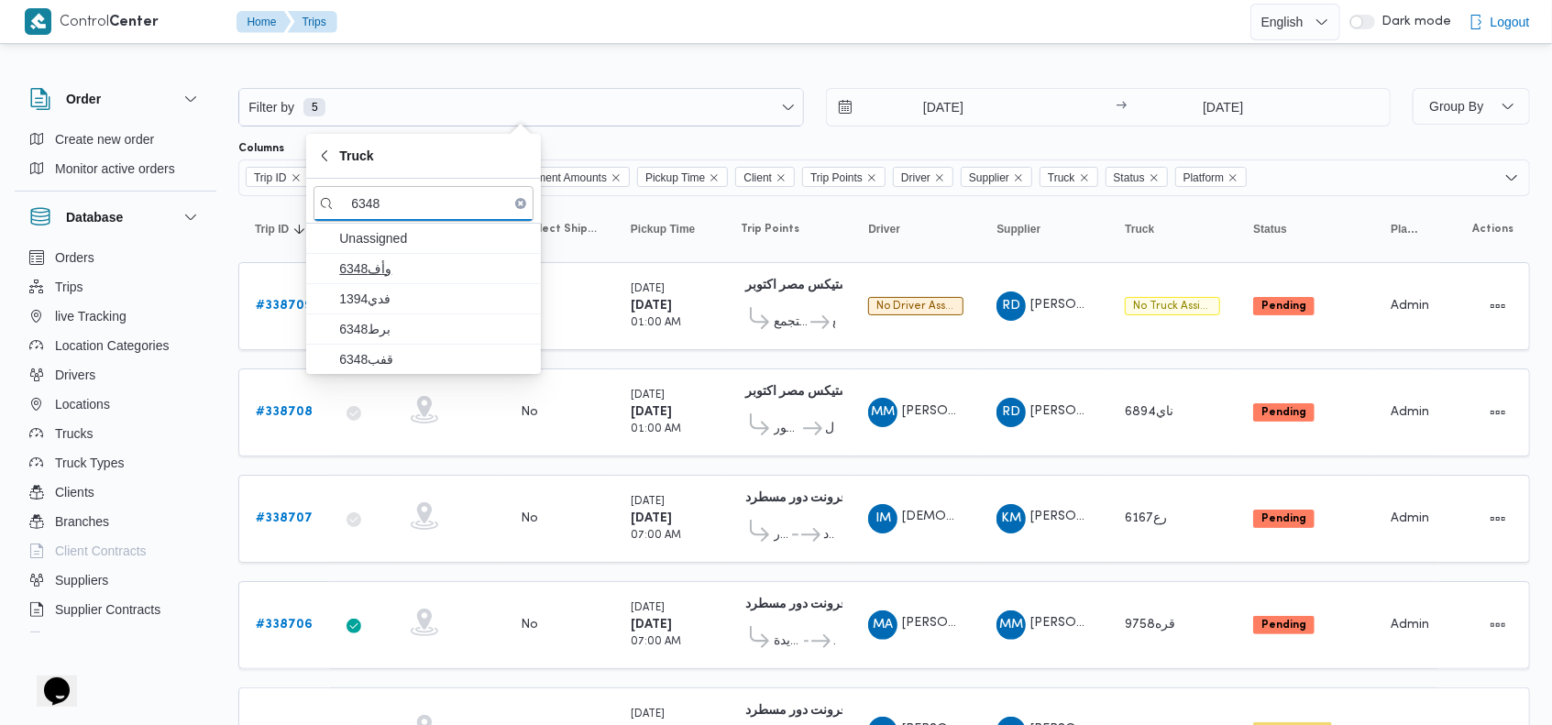
type input "6348"
click at [418, 266] on span "وأف6348" at bounding box center [434, 269] width 191 height 22
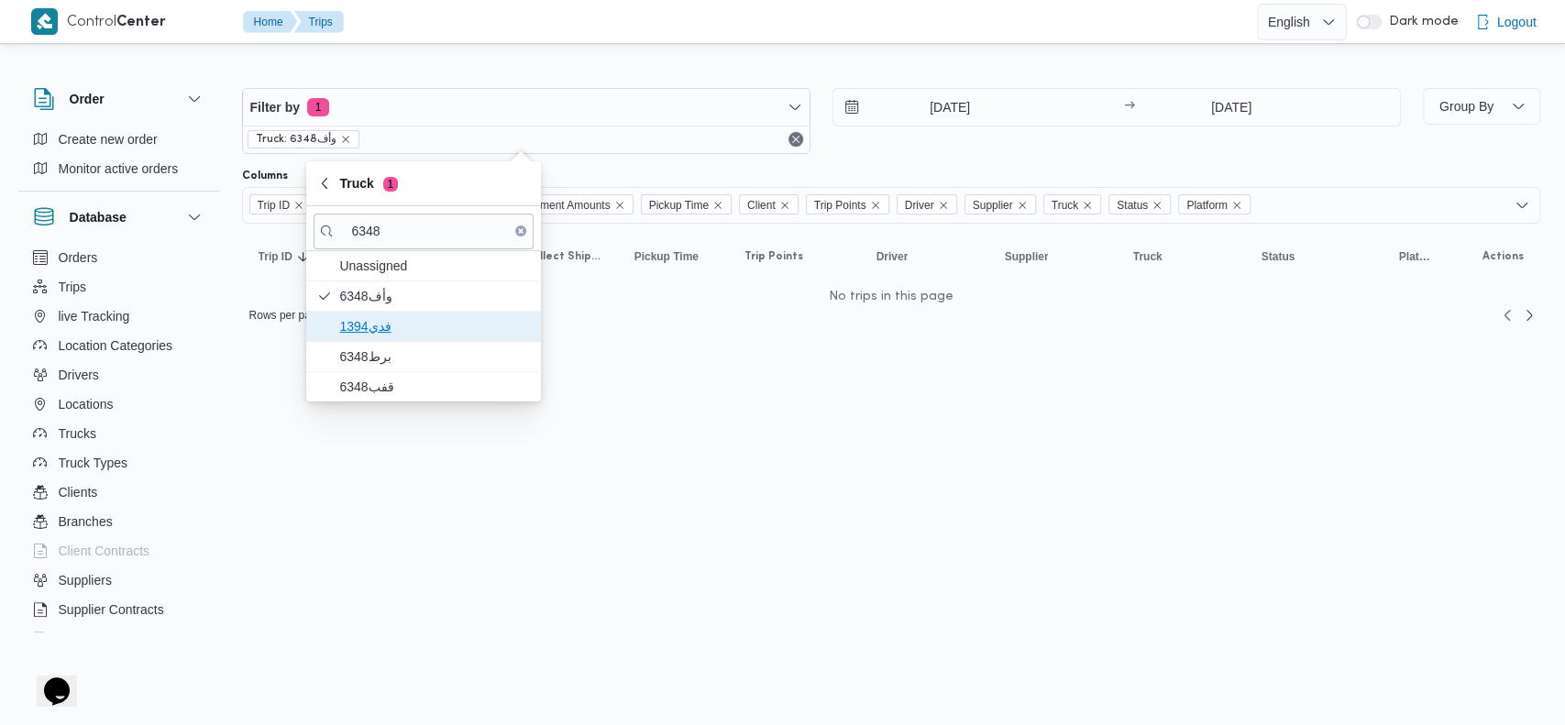
click at [405, 312] on span "فدي1394" at bounding box center [424, 326] width 220 height 29
click at [402, 344] on span "برط6348" at bounding box center [424, 356] width 220 height 29
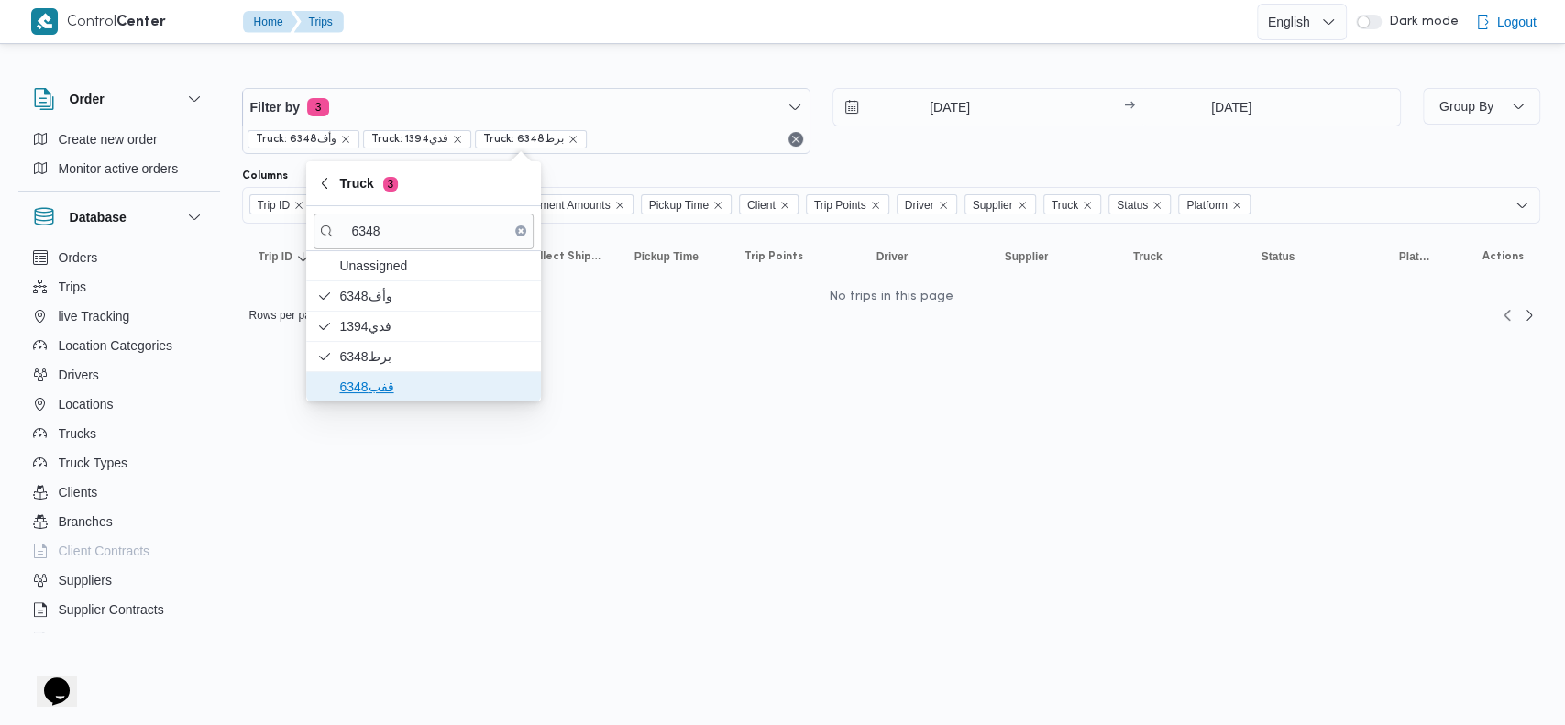
click at [408, 381] on span "قفب6348" at bounding box center [434, 387] width 191 height 22
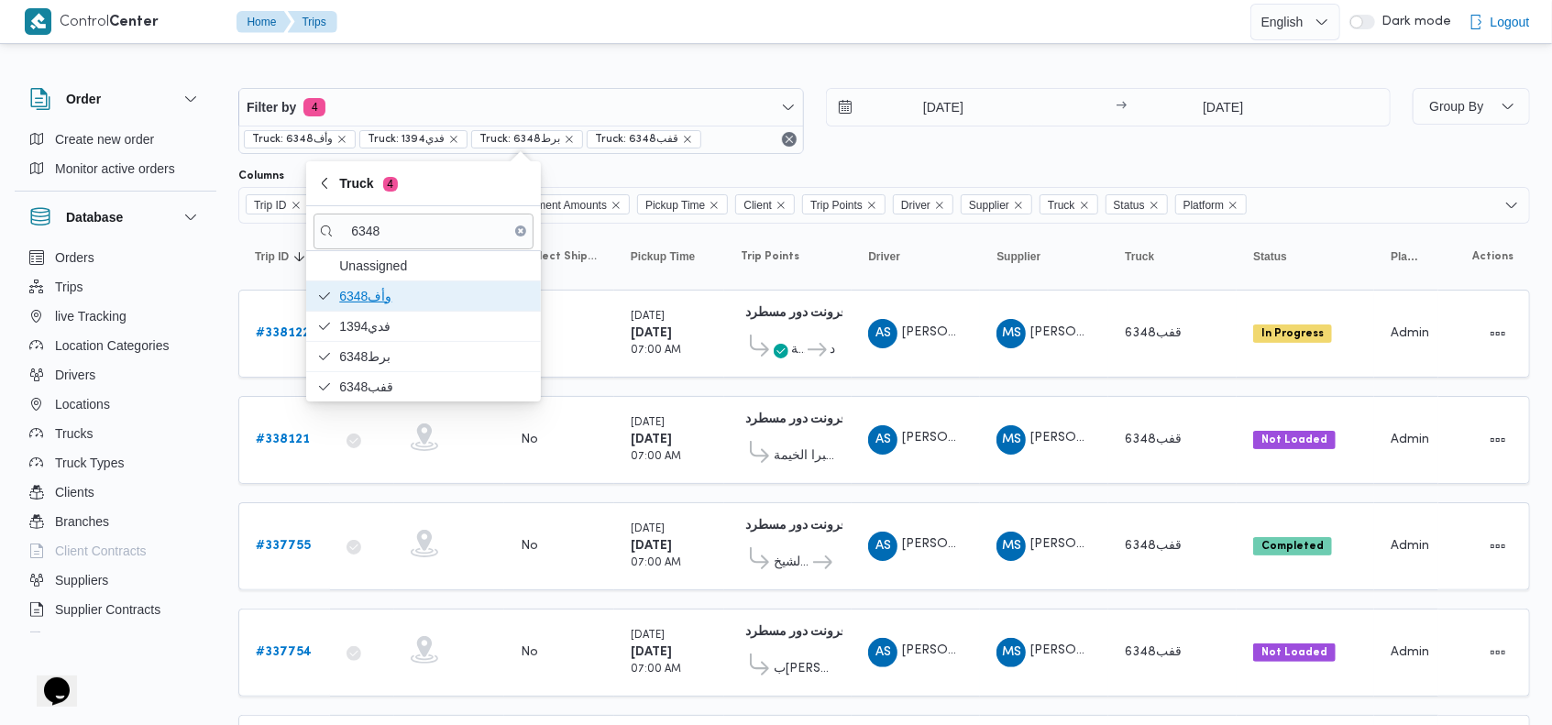
click at [413, 294] on span "وأف6348" at bounding box center [434, 296] width 191 height 22
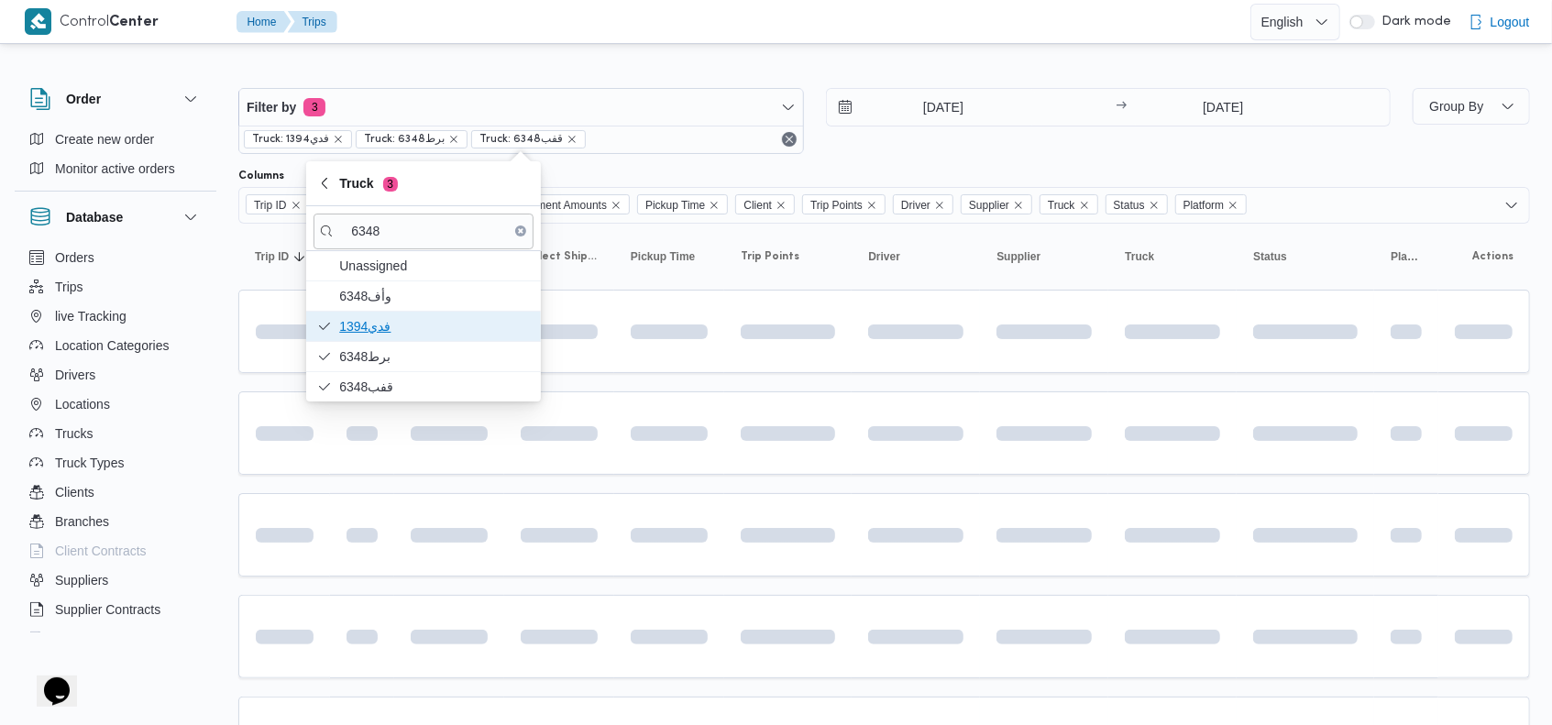
click at [402, 329] on span "فدي1394" at bounding box center [434, 326] width 191 height 22
click at [392, 342] on span "برط6348" at bounding box center [424, 356] width 220 height 29
click at [1012, 143] on div "14/9/2025 → 21/9/2025" at bounding box center [1109, 121] width 566 height 66
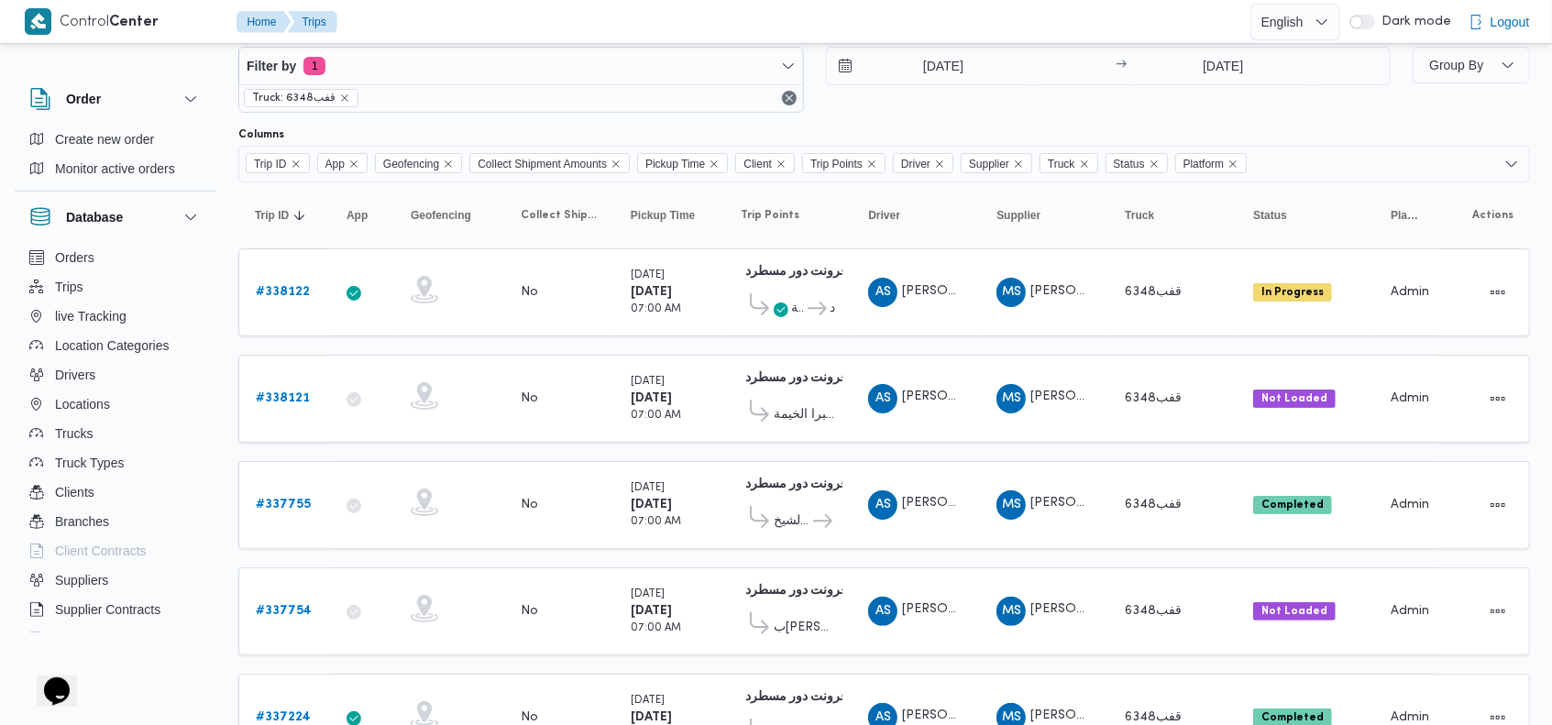
scroll to position [46, 0]
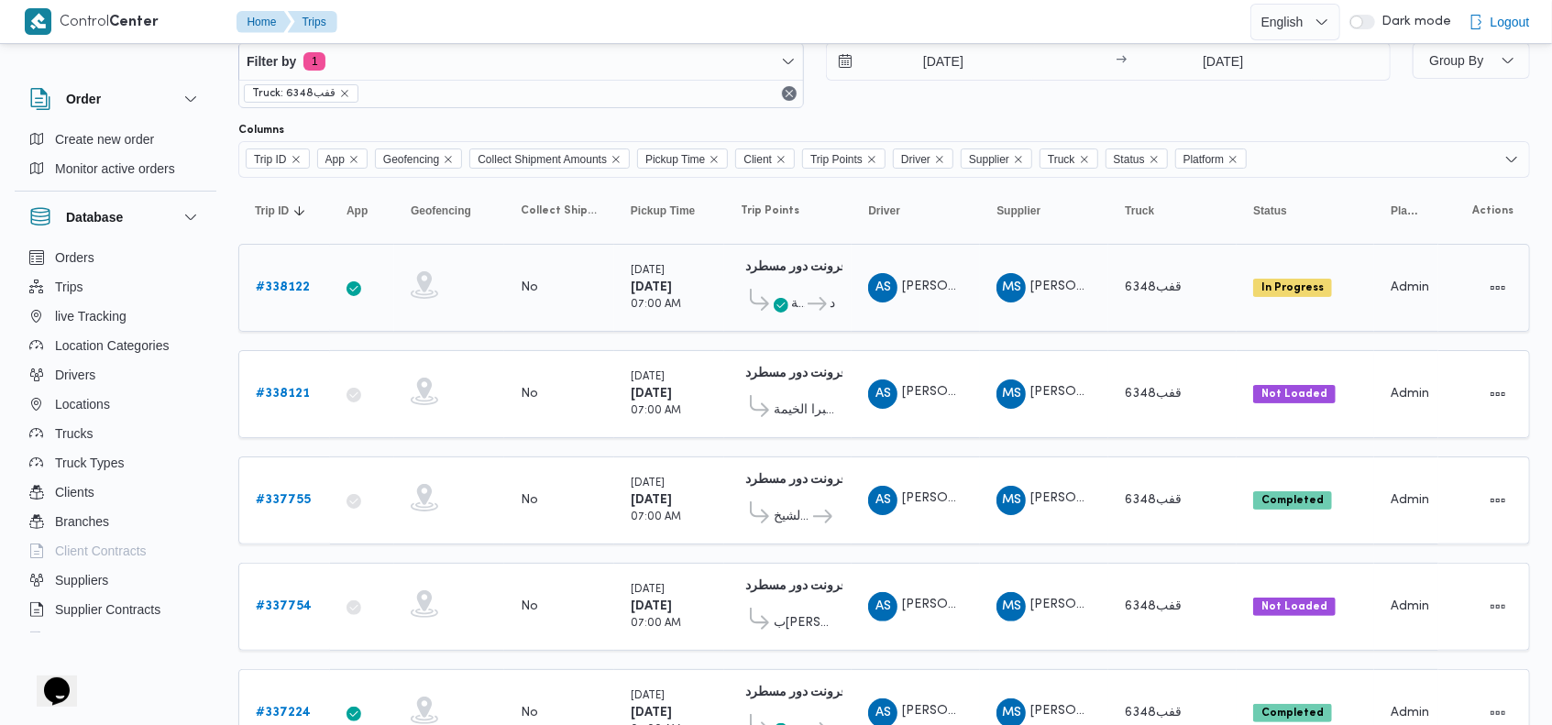
click at [287, 285] on b "# 338122" at bounding box center [283, 288] width 54 height 12
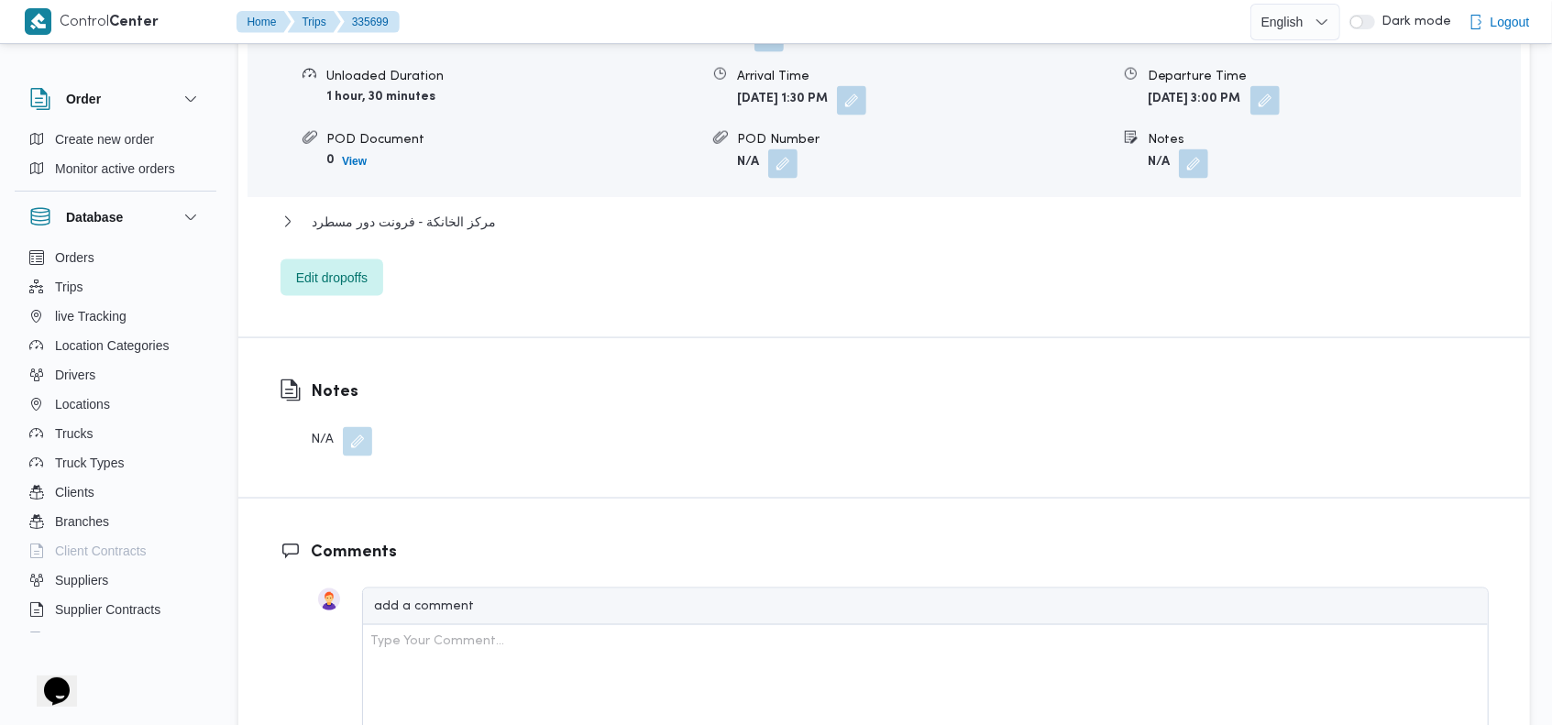
scroll to position [1709, 0]
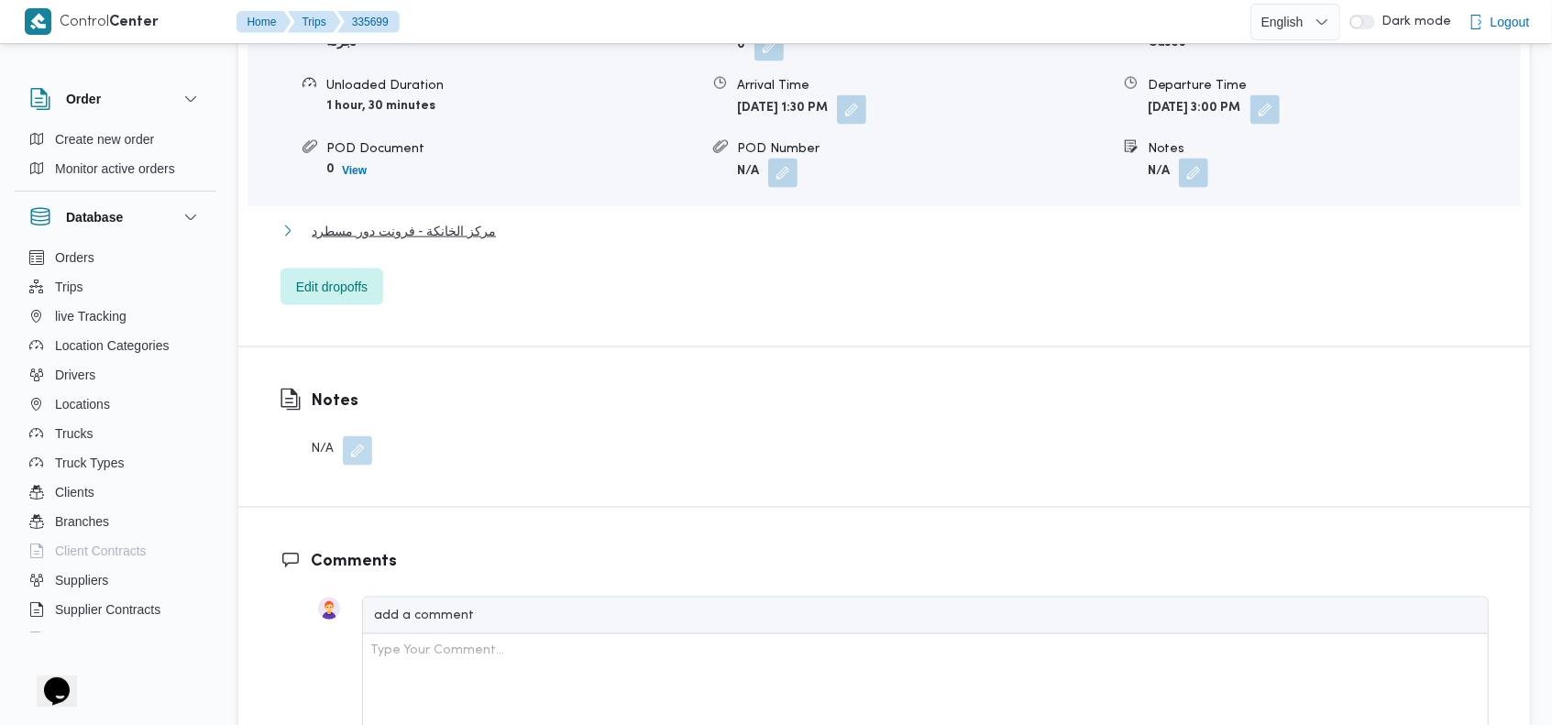
click at [477, 220] on span "مركز الخانكة - فرونت دور مسطرد" at bounding box center [404, 231] width 184 height 22
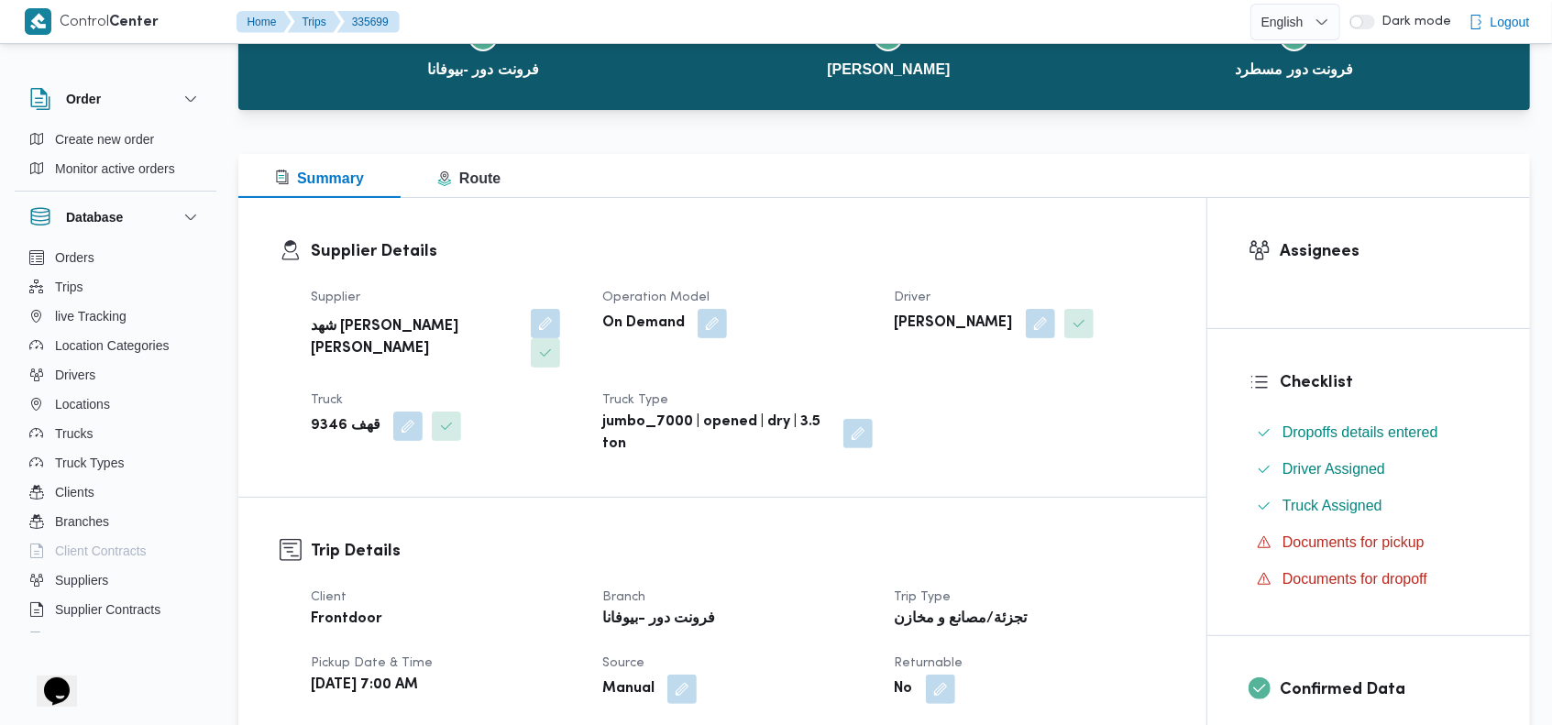
scroll to position [136, 0]
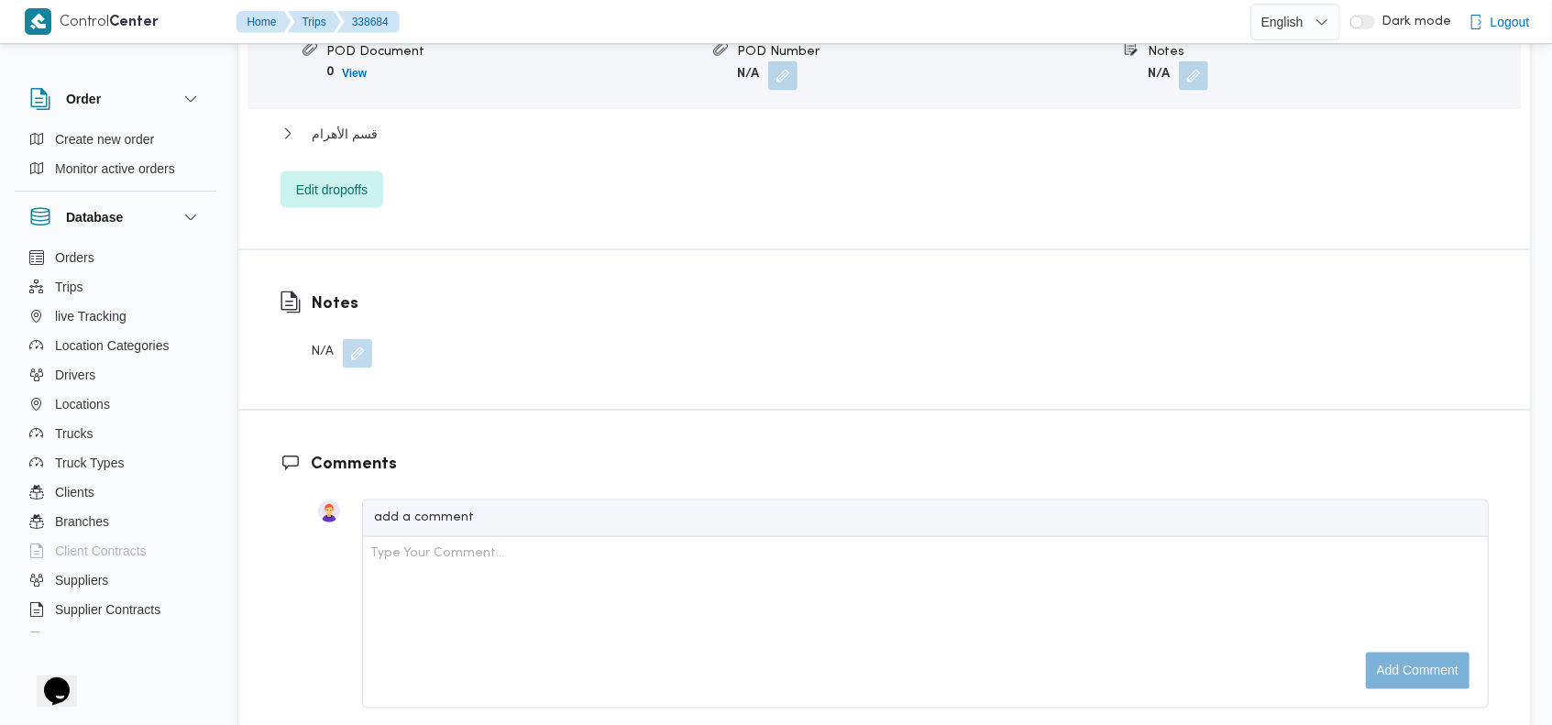
scroll to position [1809, 0]
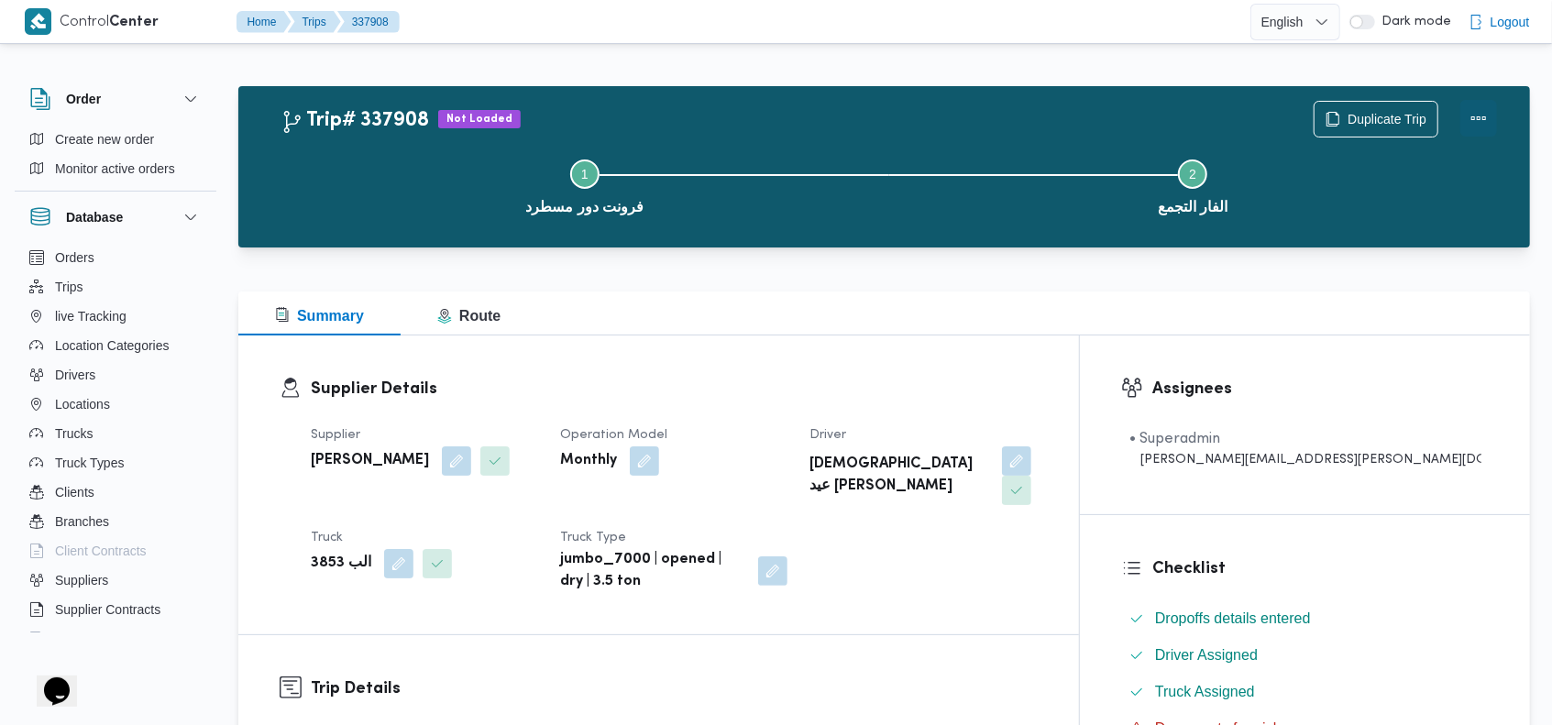
click at [1480, 120] on button "Actions" at bounding box center [1479, 118] width 37 height 37
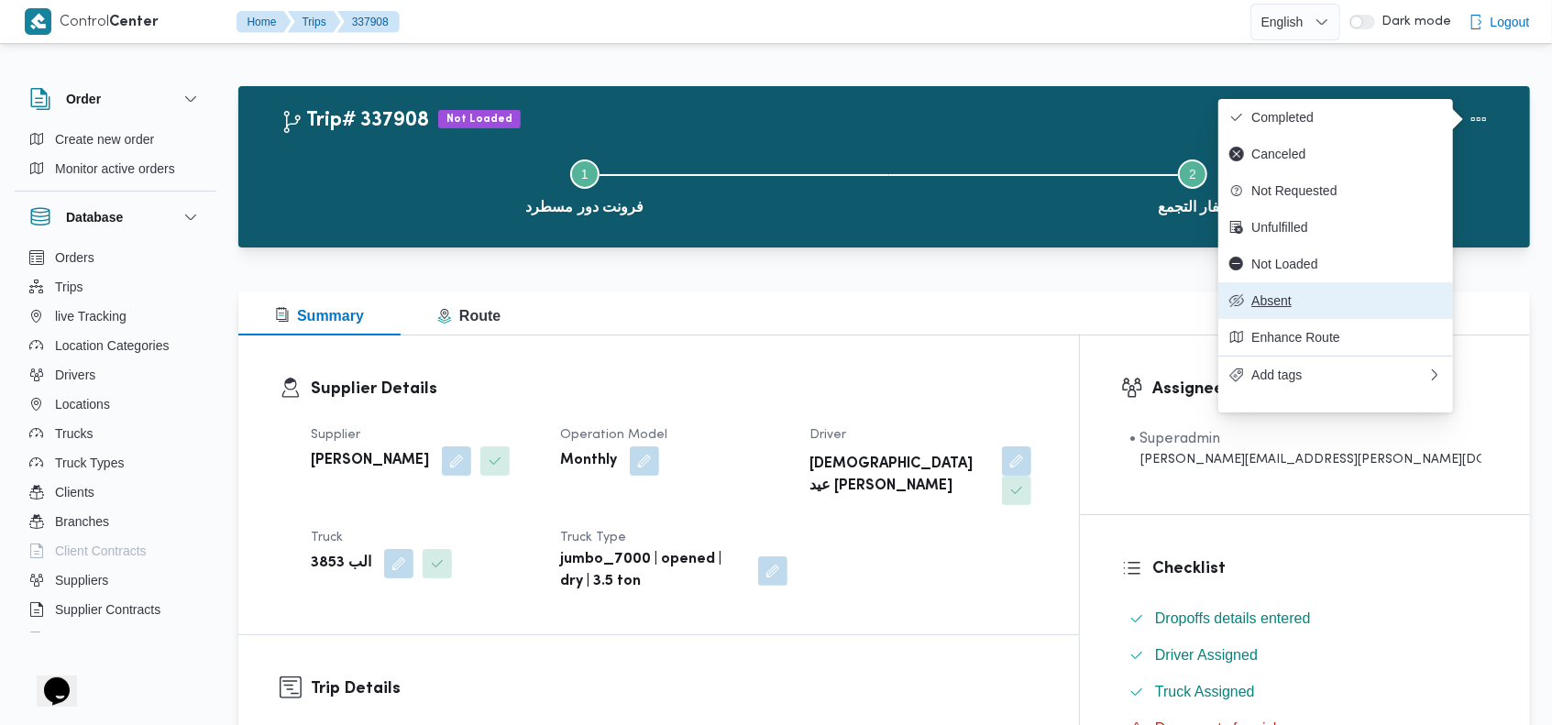
click at [1287, 319] on button "Absent" at bounding box center [1336, 300] width 235 height 37
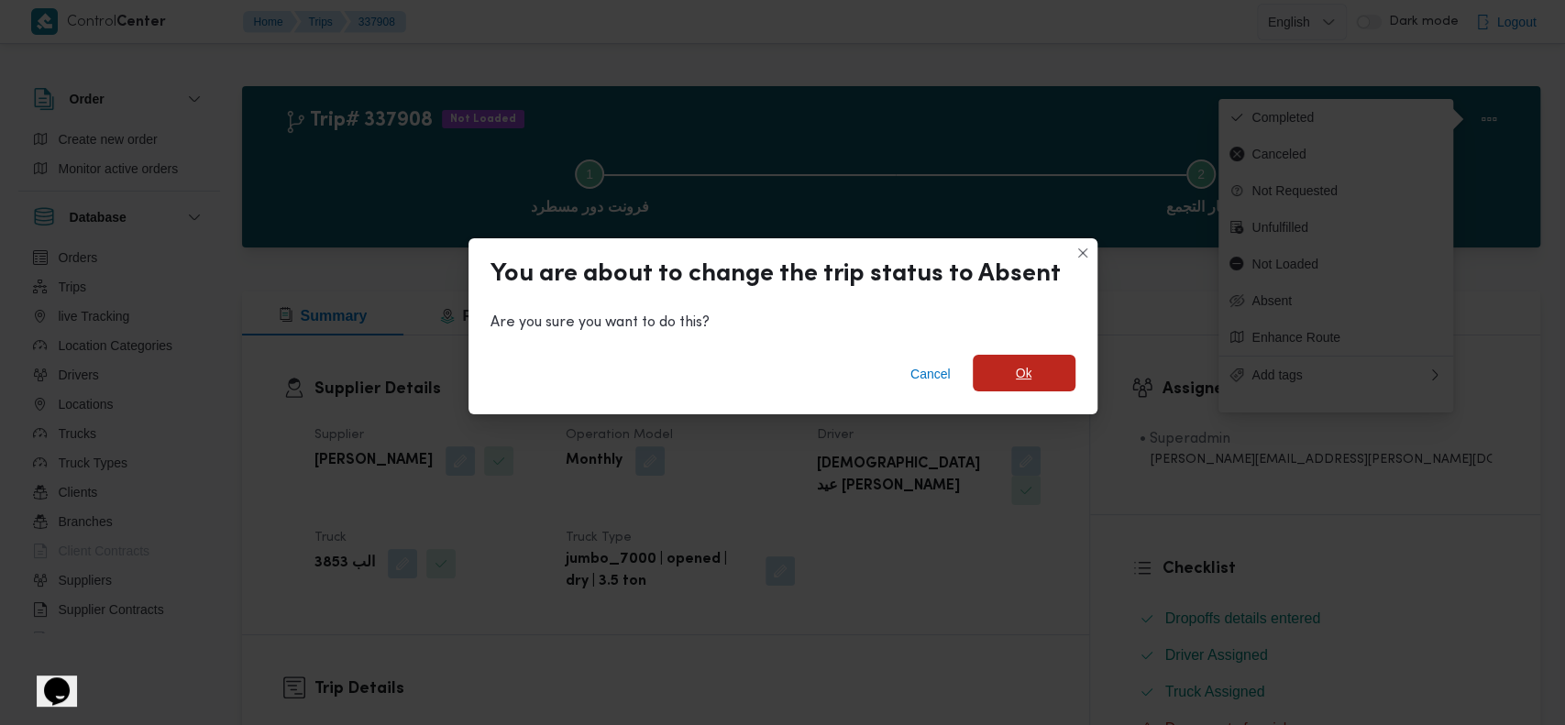
click at [1009, 378] on span "Ok" at bounding box center [1024, 373] width 103 height 37
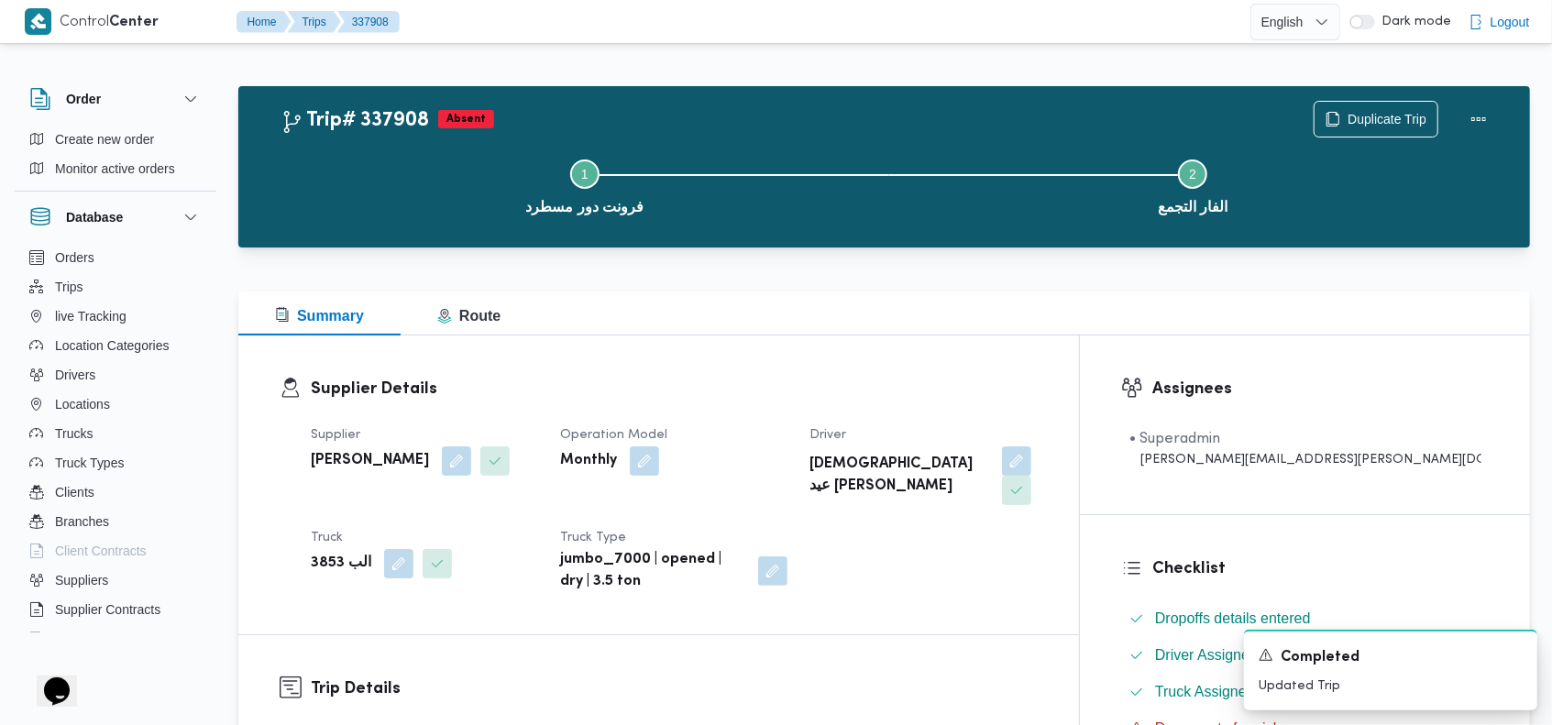
click at [869, 115] on div "Trip# 337908 Absent Duplicate Trip" at bounding box center [889, 119] width 1217 height 37
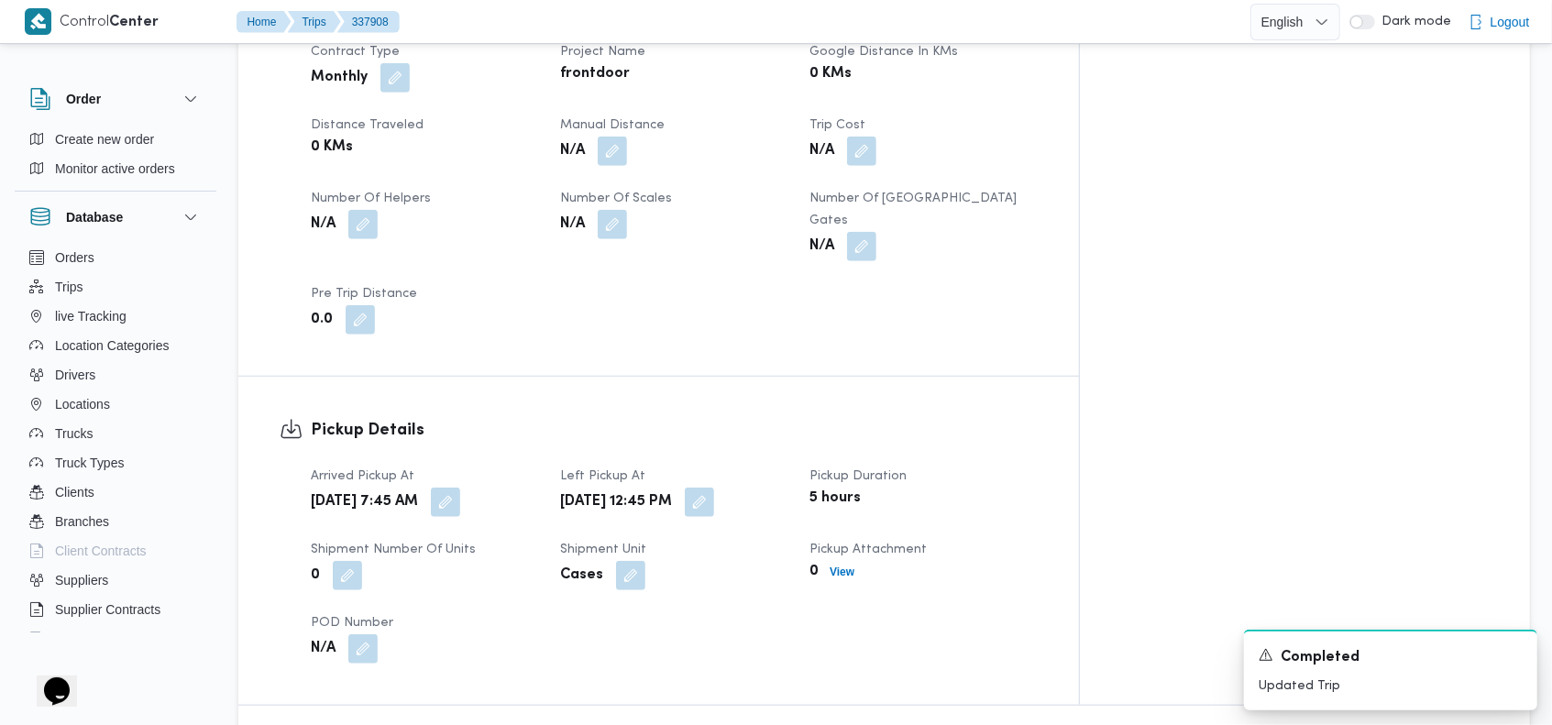
scroll to position [916, 0]
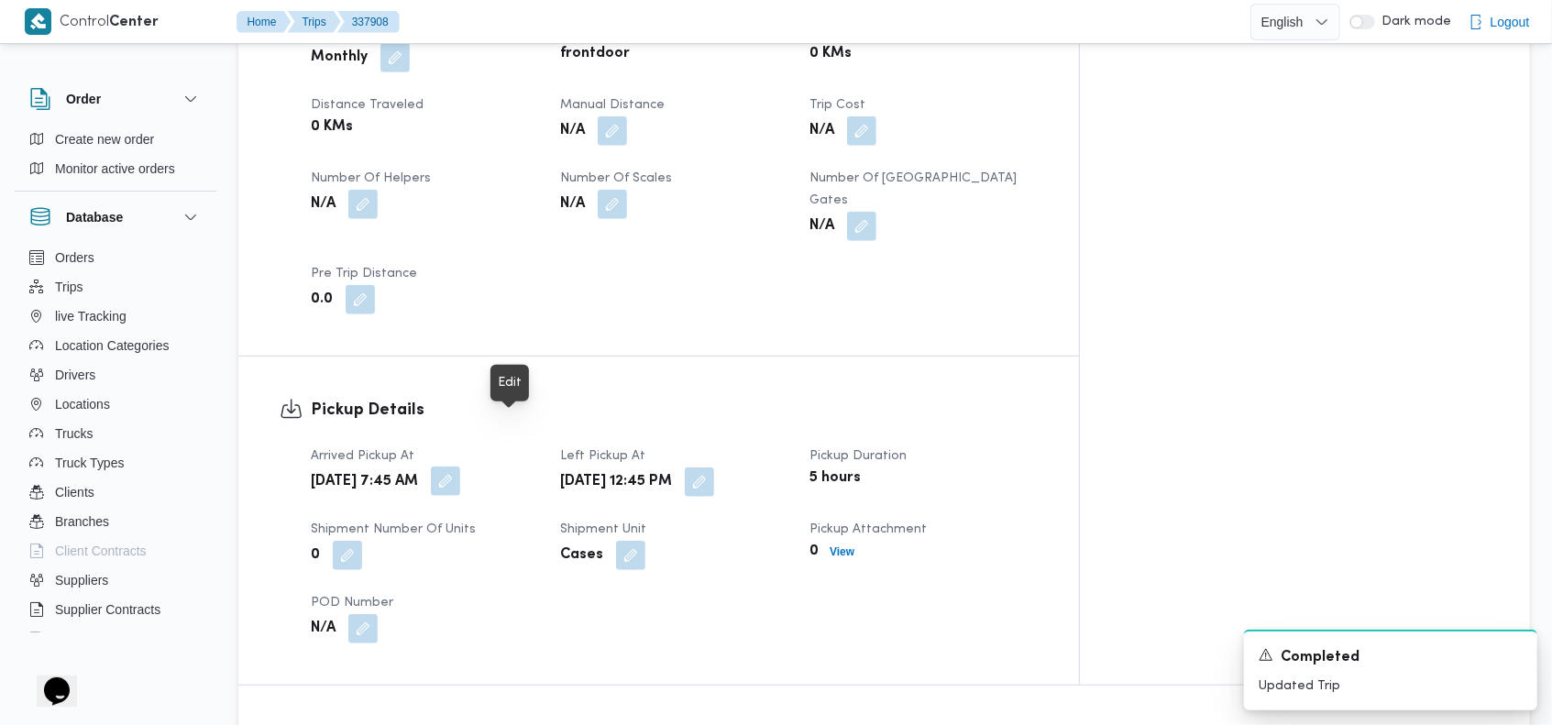
click at [460, 467] on button "button" at bounding box center [445, 481] width 29 height 29
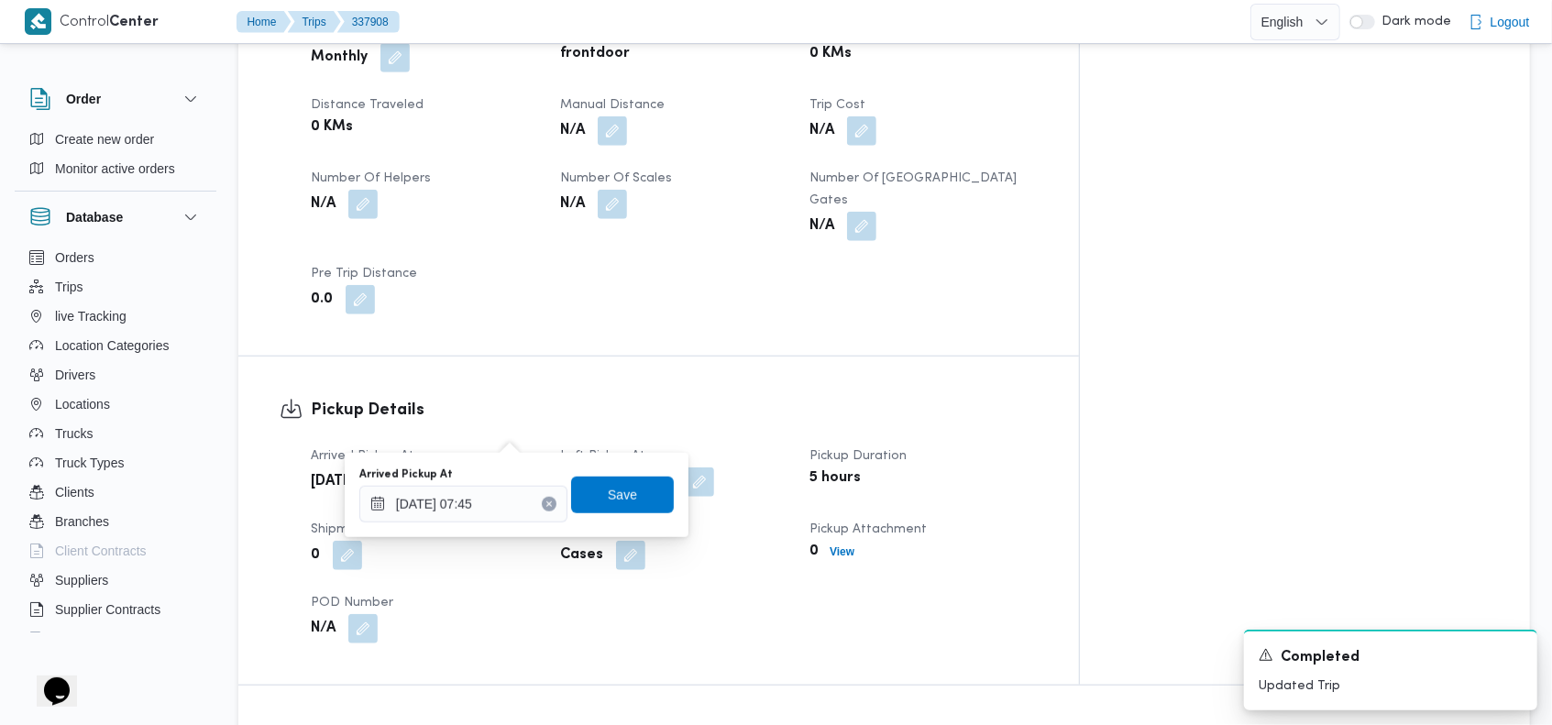
click at [542, 510] on button "Clear input" at bounding box center [549, 504] width 15 height 15
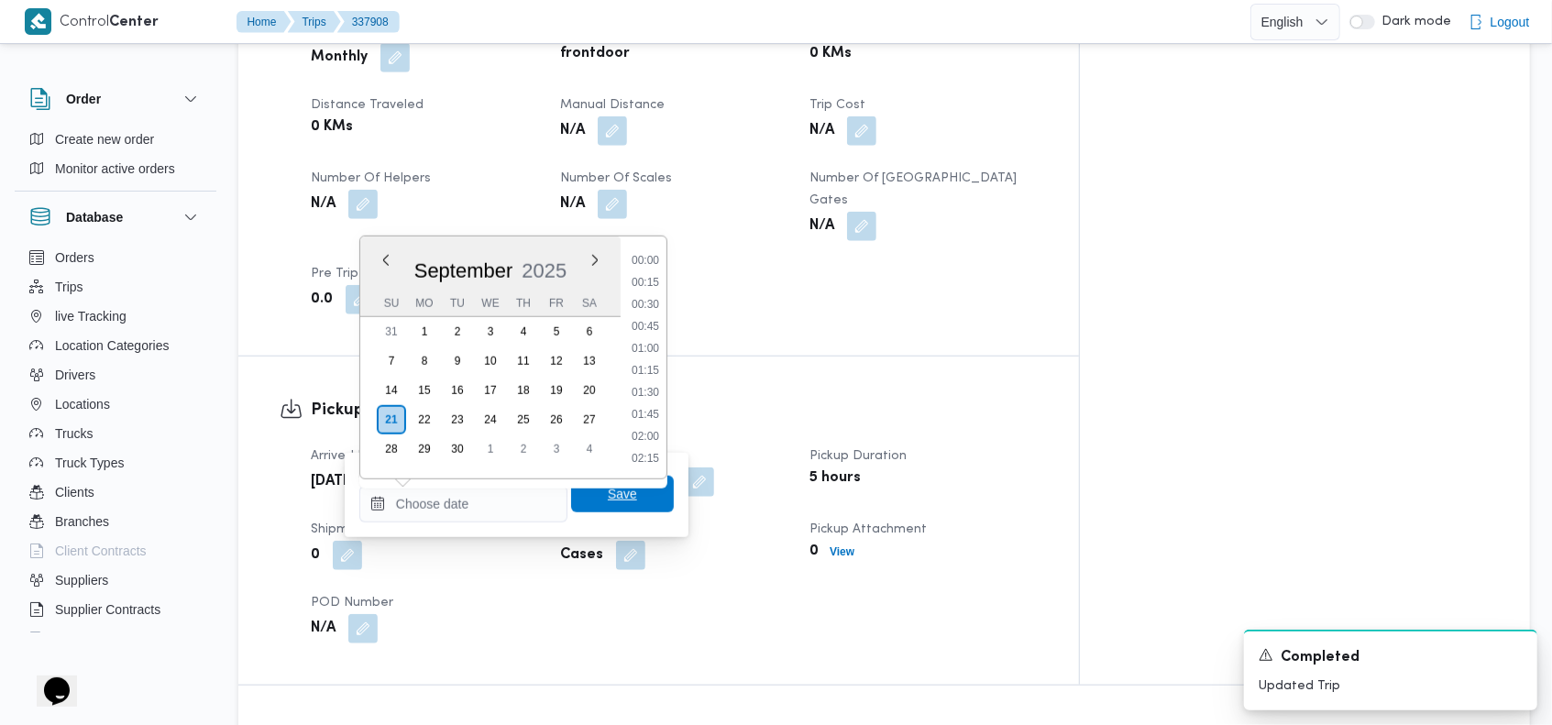
click at [608, 496] on span "Save" at bounding box center [622, 494] width 29 height 22
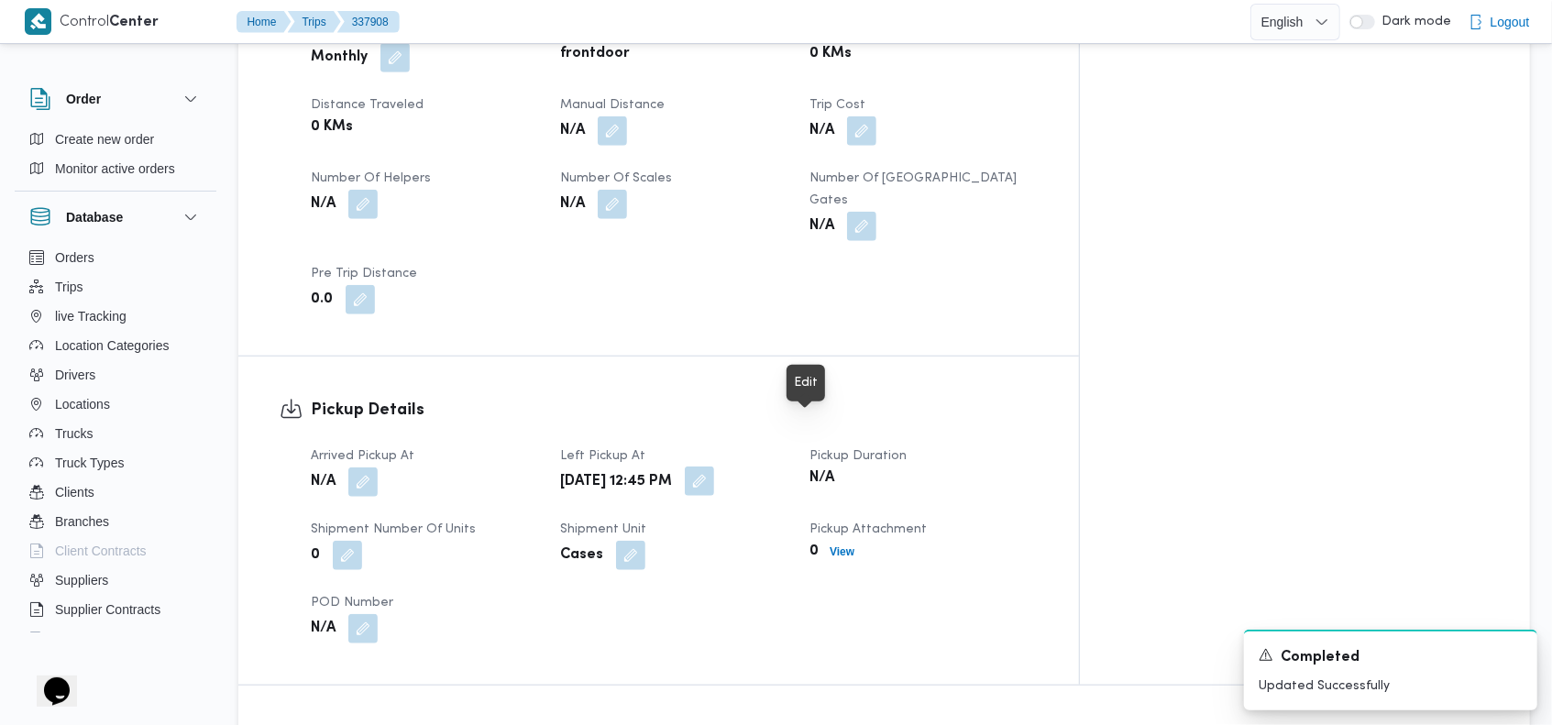
click at [714, 467] on button "button" at bounding box center [699, 481] width 29 height 29
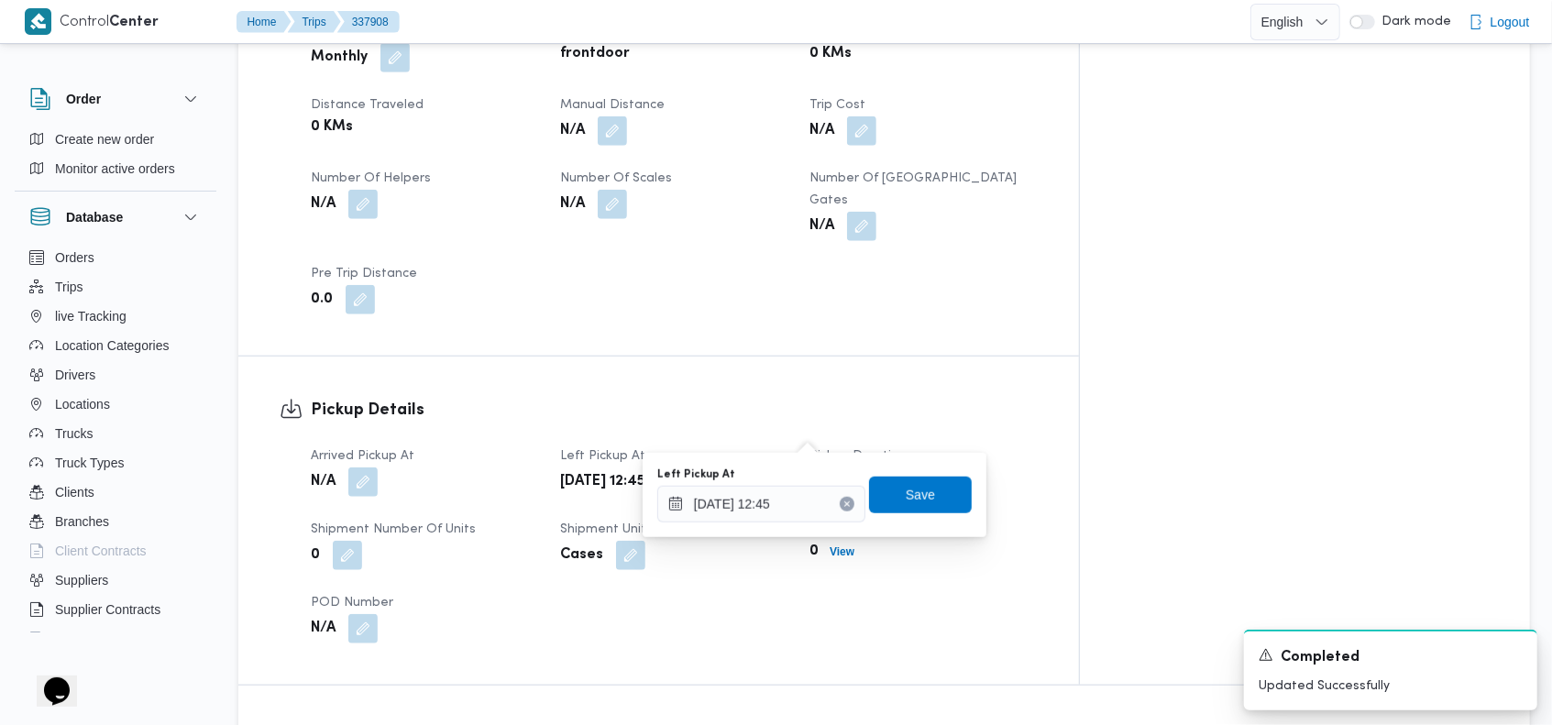
click at [844, 502] on icon "Clear input" at bounding box center [847, 504] width 7 height 7
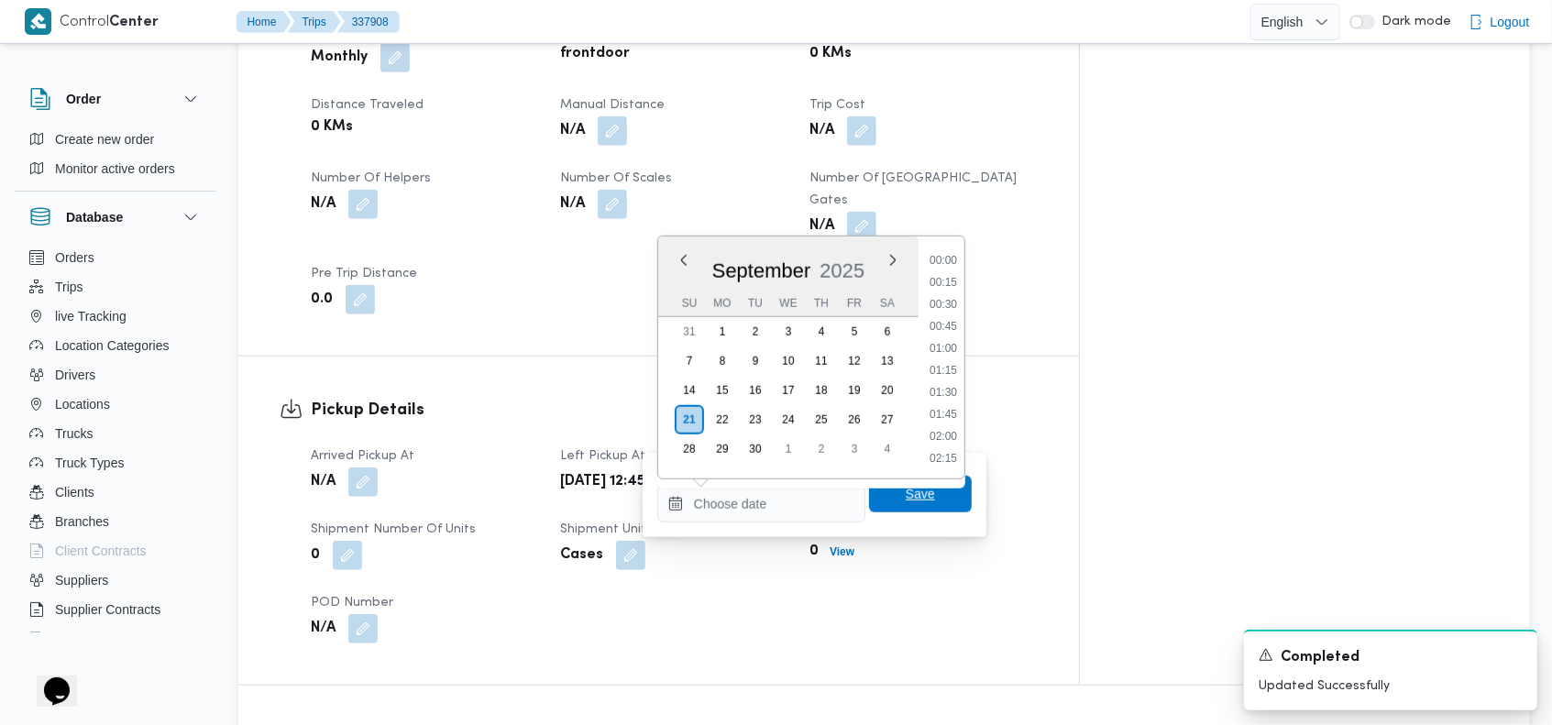
click at [889, 496] on span "Save" at bounding box center [920, 494] width 103 height 37
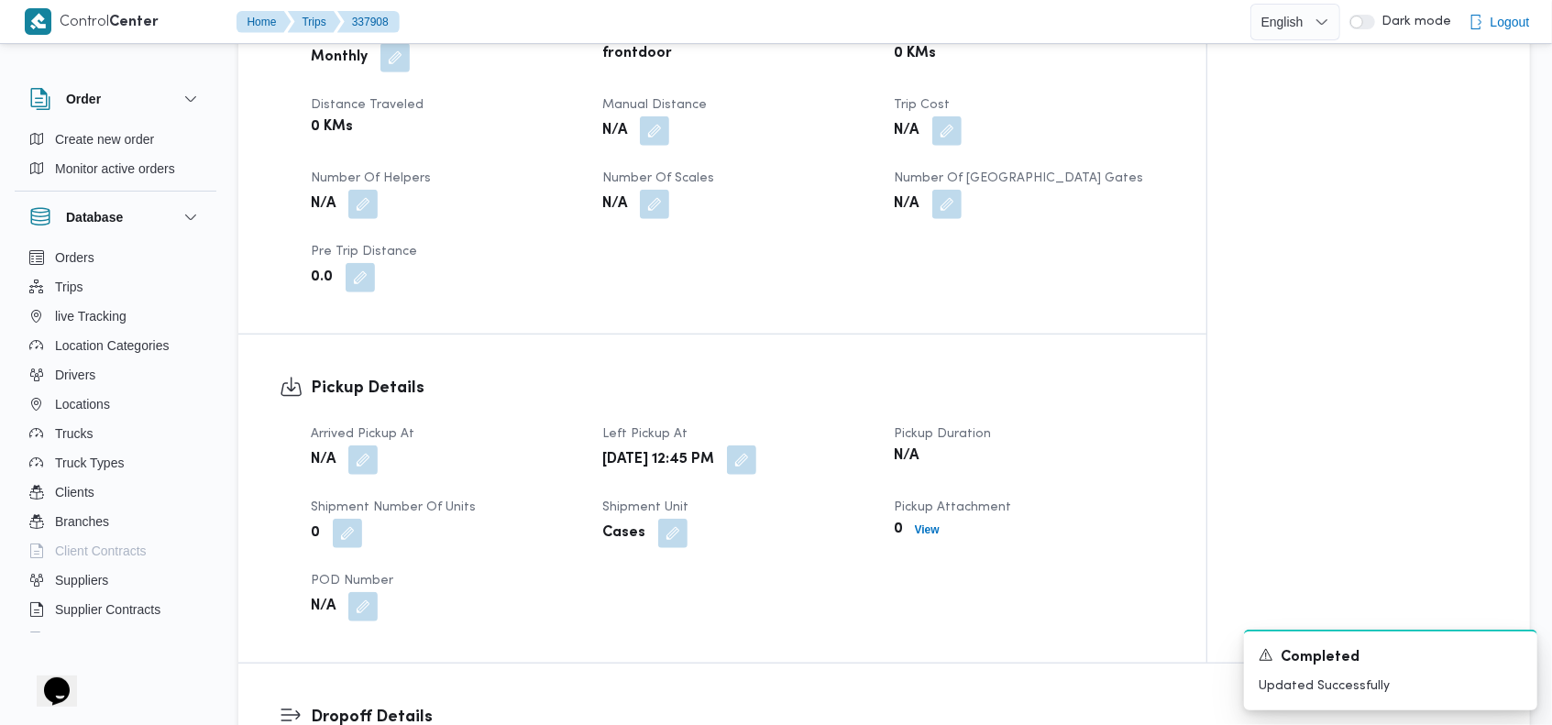
click at [831, 335] on div "Pickup Details Arrived Pickup At N/A Left Pickup At Sat, Sep 20, 2025 12:45 PM …" at bounding box center [722, 499] width 968 height 328
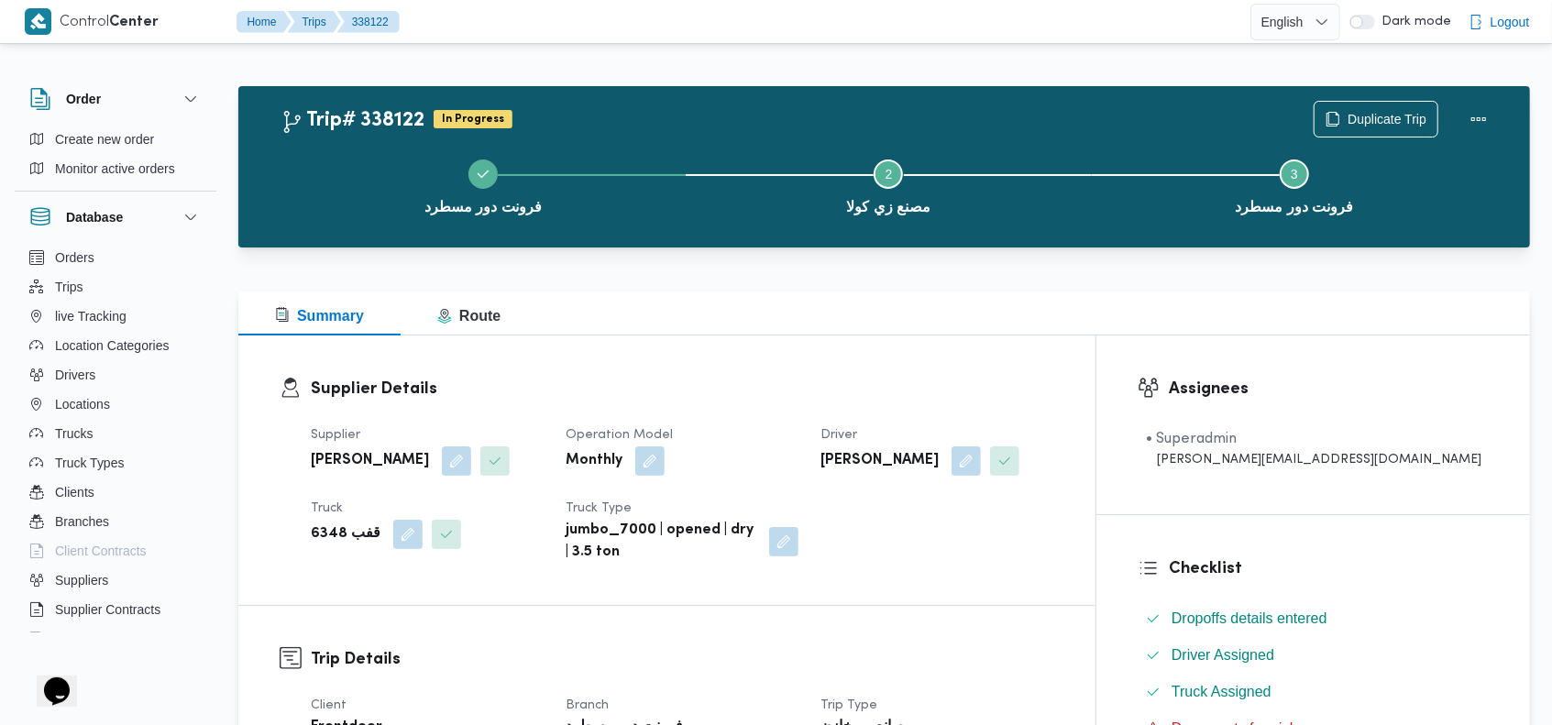
click at [1173, 86] on div "Trip# 338122 In Progress Duplicate Trip فرونت دور مسطرد Step 2 is incomplete 2 …" at bounding box center [884, 166] width 1292 height 161
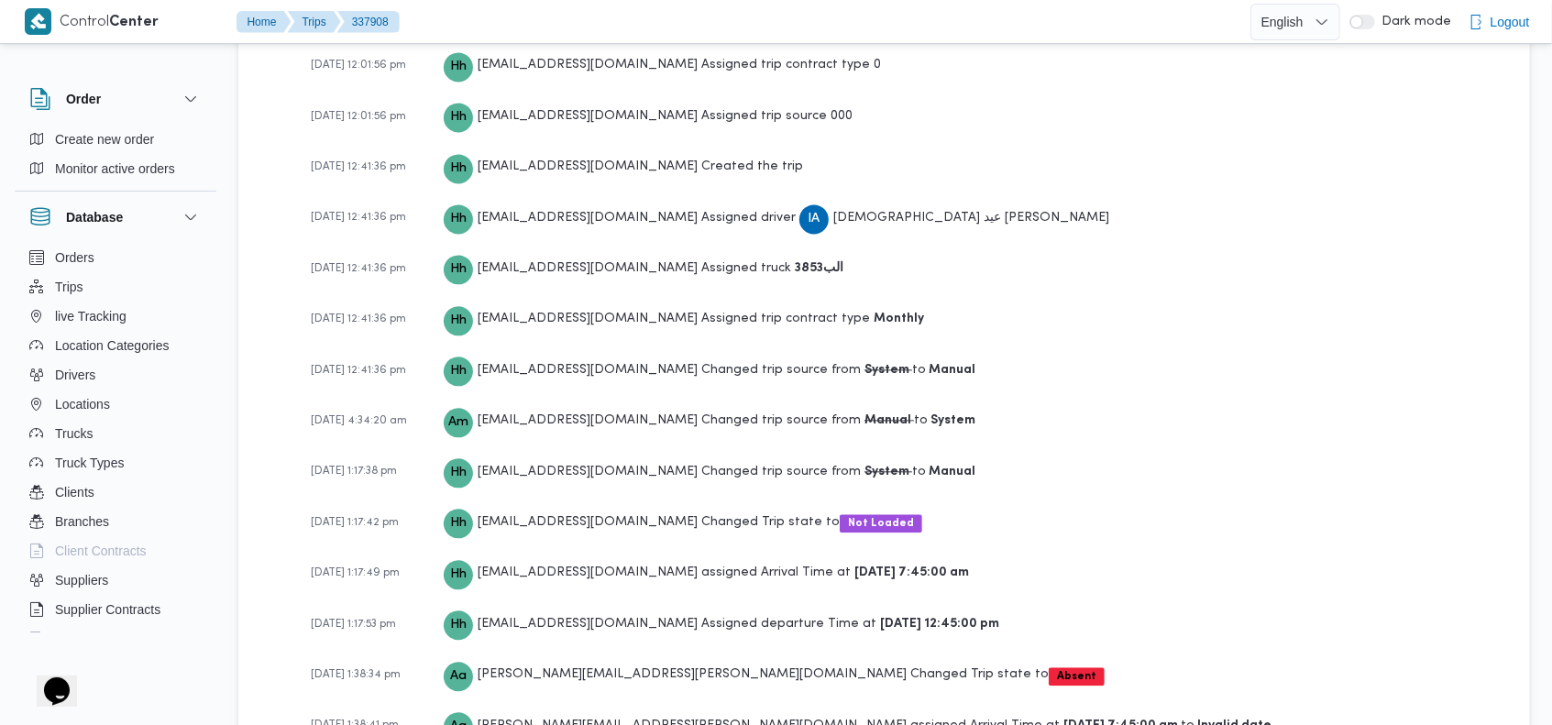
scroll to position [2770, 0]
